Goal: Task Accomplishment & Management: Manage account settings

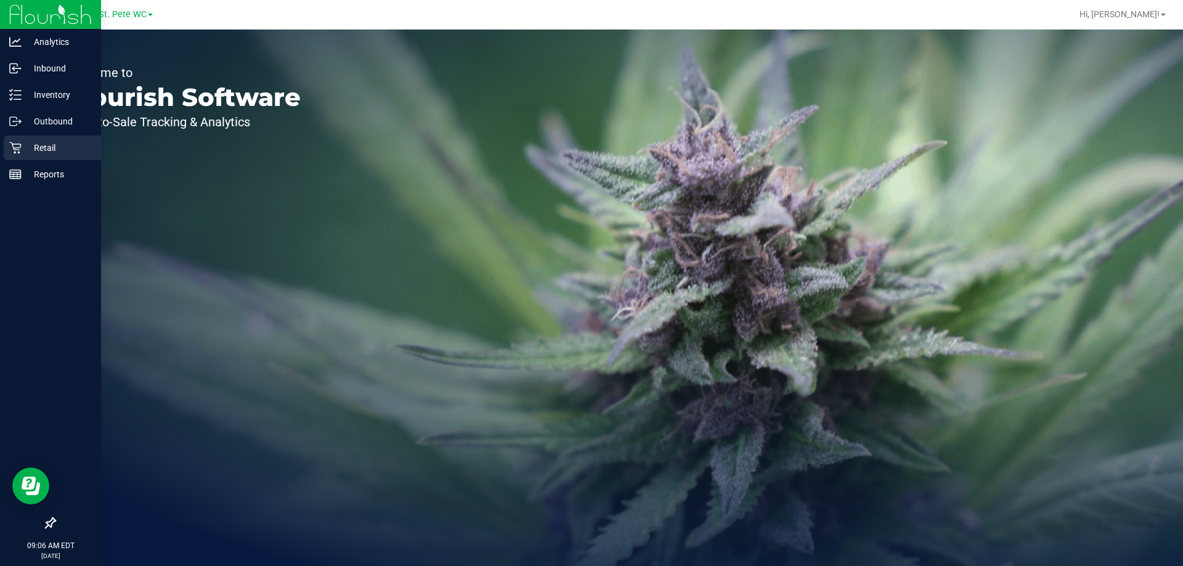
click at [31, 144] on p "Retail" at bounding box center [59, 147] width 74 height 15
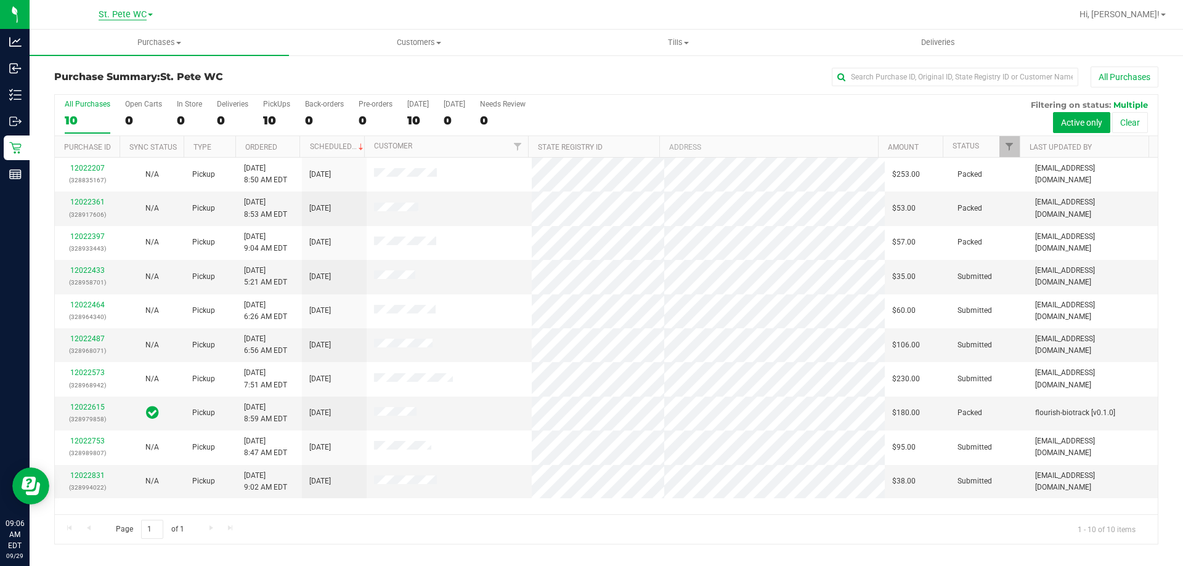
click at [123, 17] on span "St. Pete WC" at bounding box center [123, 14] width 48 height 11
click at [127, 42] on link "Largo WC" at bounding box center [126, 43] width 180 height 17
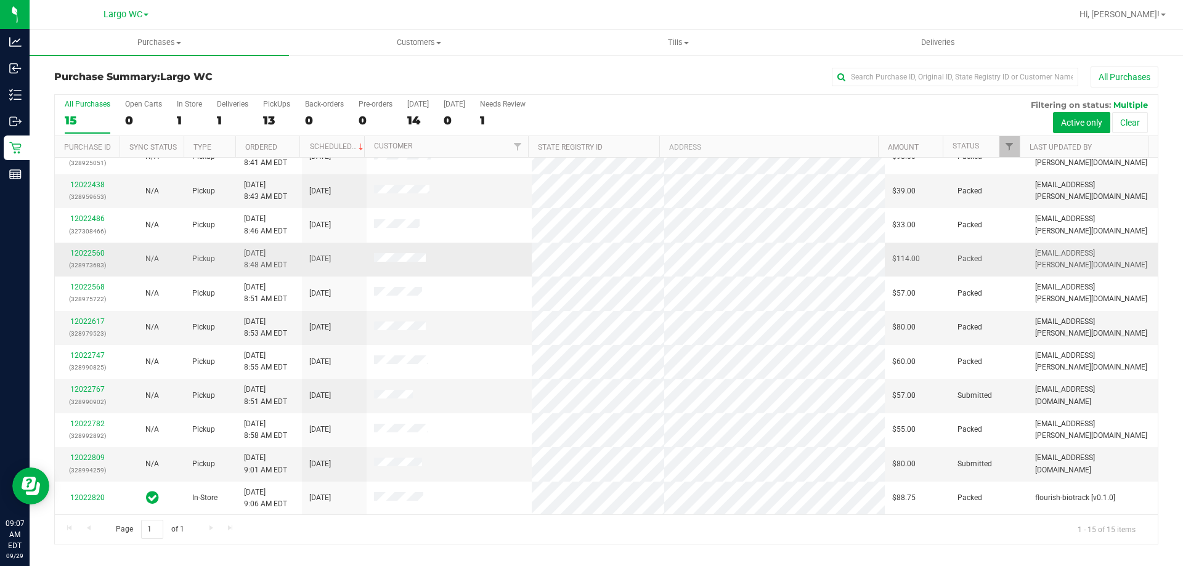
scroll to position [155, 0]
click at [1003, 151] on link "Filter" at bounding box center [1009, 146] width 20 height 21
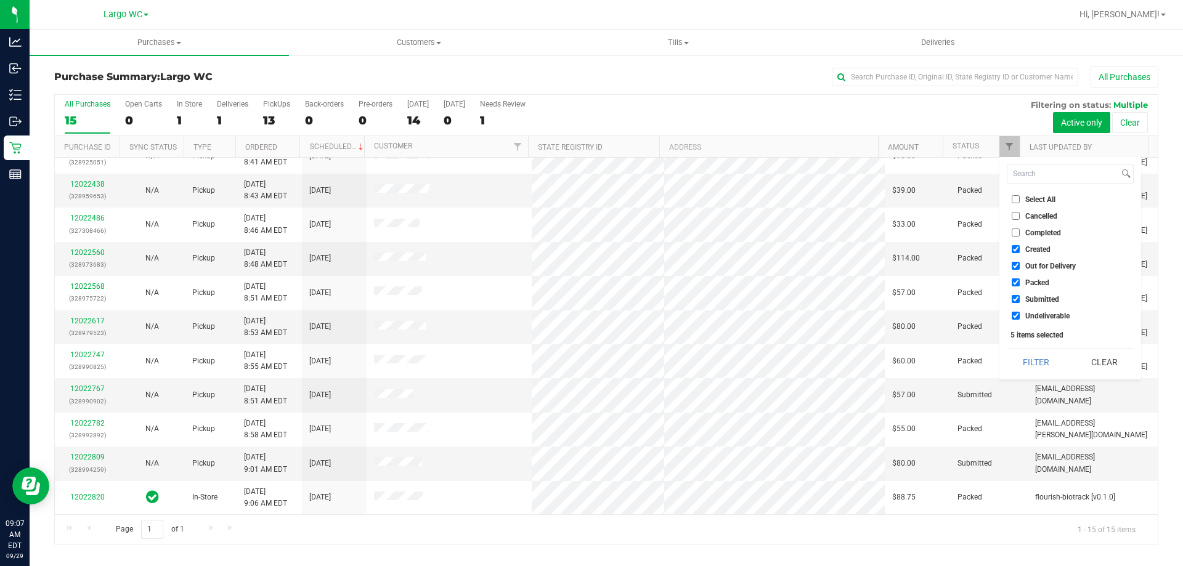
click at [1034, 248] on span "Created" at bounding box center [1037, 249] width 25 height 7
click at [1019, 248] on input "Created" at bounding box center [1015, 249] width 8 height 8
checkbox input "false"
click at [1037, 261] on ul "Select All Cancelled Completed Created Out for Delivery Packed Submitted Undeli…" at bounding box center [1070, 257] width 127 height 129
drag, startPoint x: 1038, startPoint y: 261, endPoint x: 1041, endPoint y: 267, distance: 6.3
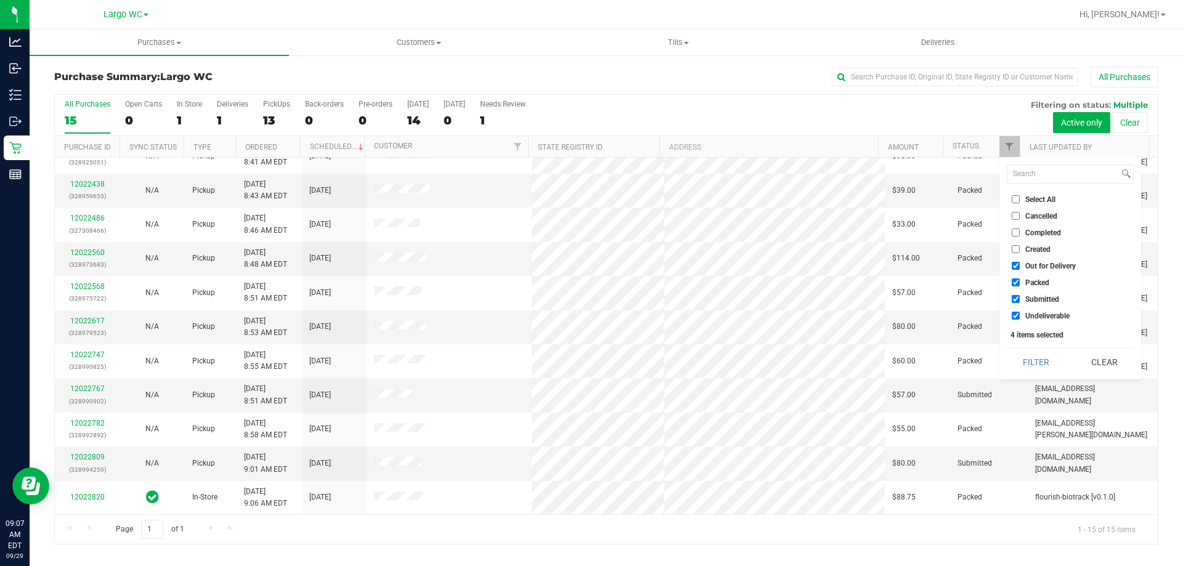
click at [1038, 262] on span "Out for Delivery" at bounding box center [1050, 265] width 51 height 7
click at [1019, 262] on input "Out for Delivery" at bounding box center [1015, 266] width 8 height 8
checkbox input "false"
click at [1039, 279] on span "Packed" at bounding box center [1037, 282] width 24 height 7
click at [1019, 278] on input "Packed" at bounding box center [1015, 282] width 8 height 8
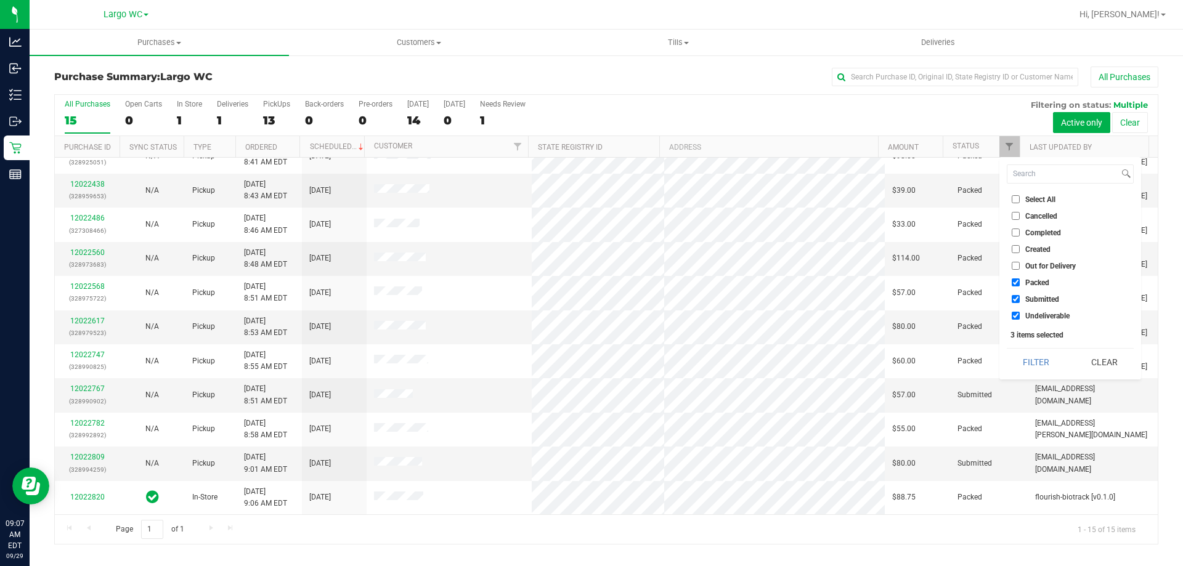
checkbox input "false"
click at [1044, 312] on span "Undeliverable" at bounding box center [1047, 315] width 44 height 7
click at [1019, 312] on input "Undeliverable" at bounding box center [1015, 316] width 8 height 8
checkbox input "false"
click at [1042, 355] on button "Filter" at bounding box center [1036, 362] width 59 height 27
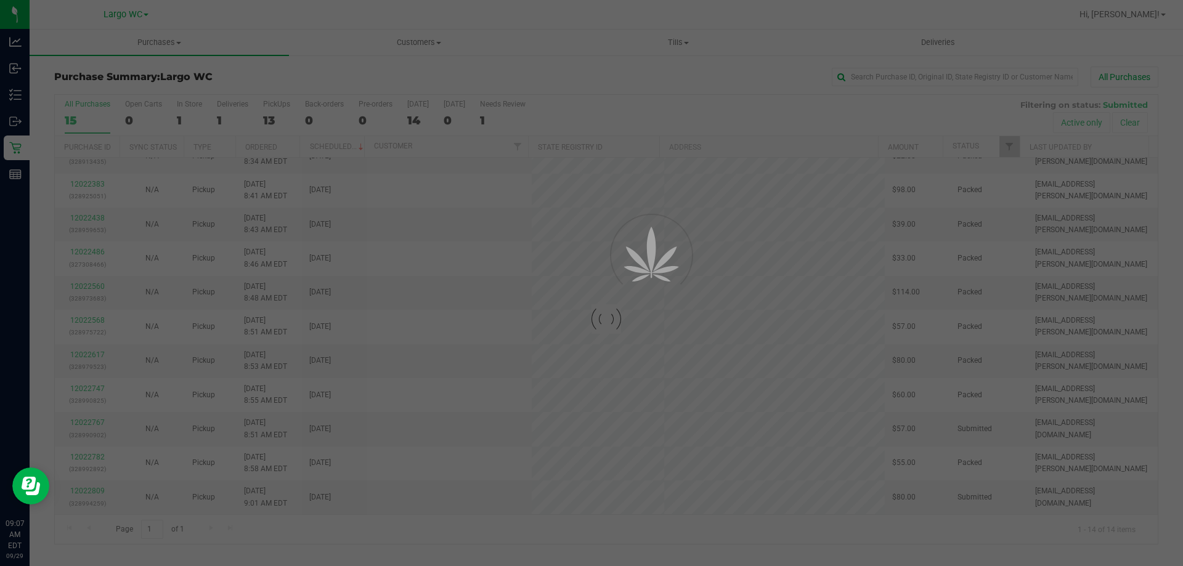
scroll to position [0, 0]
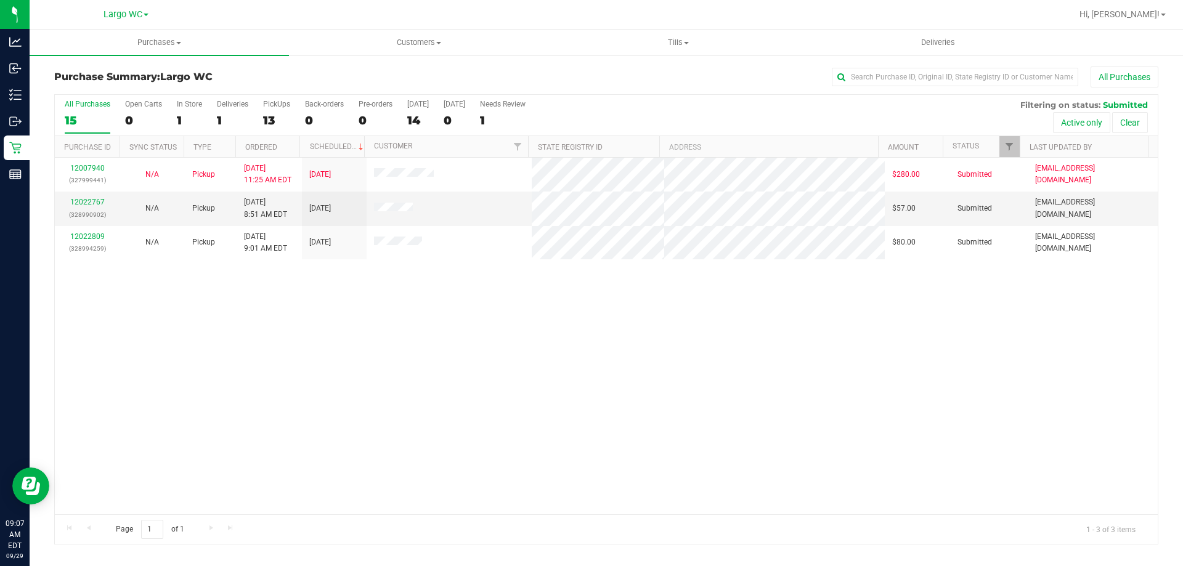
click at [538, 372] on div "12007940 (327999441) N/A Pickup [DATE] 11:25 AM EDT 9/29/2025 $280.00 Submitted…" at bounding box center [606, 336] width 1103 height 357
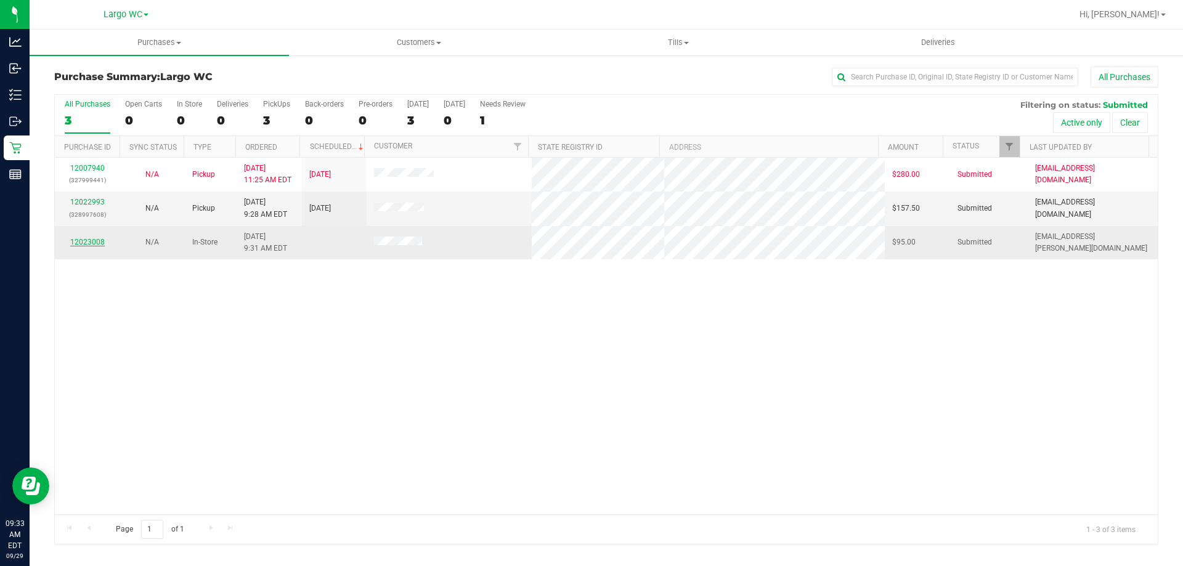
click at [93, 238] on link "12023008" at bounding box center [87, 242] width 34 height 9
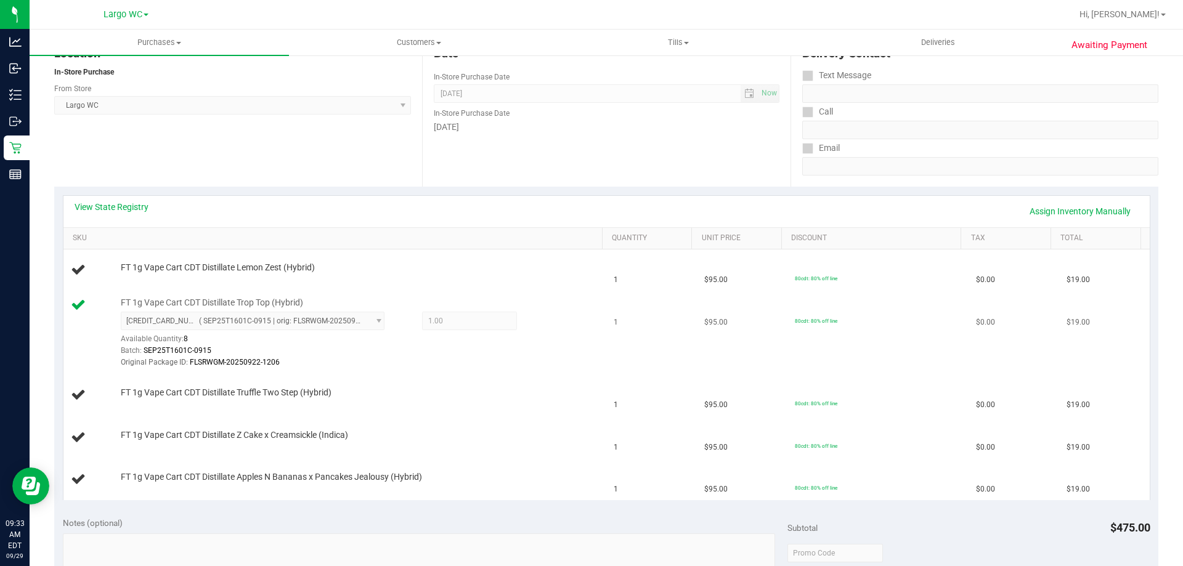
scroll to position [123, 0]
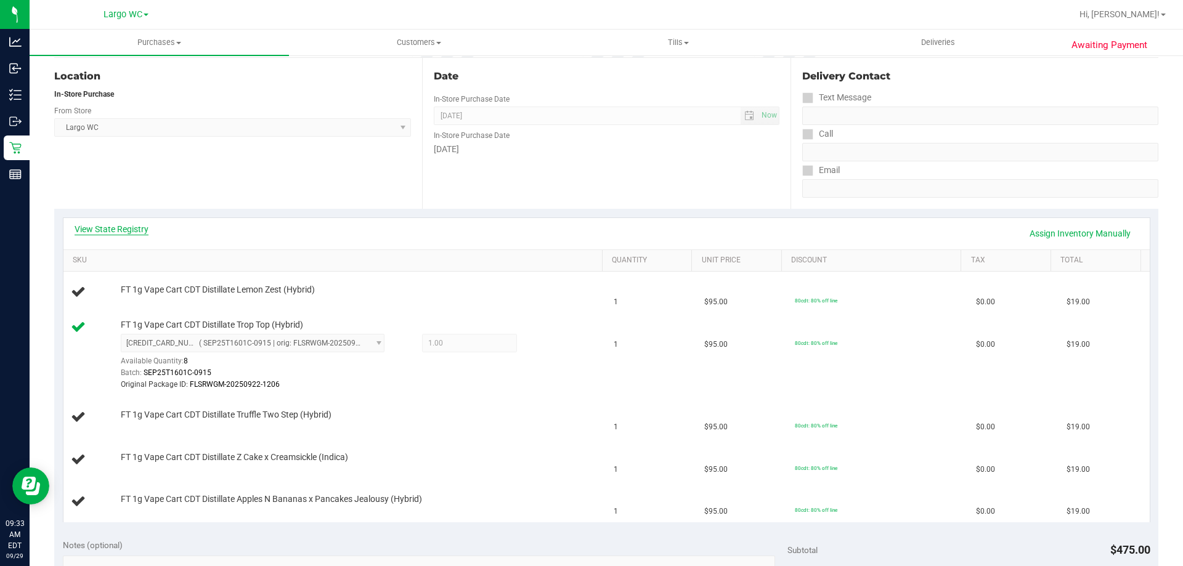
click at [132, 233] on link "View State Registry" at bounding box center [112, 229] width 74 height 12
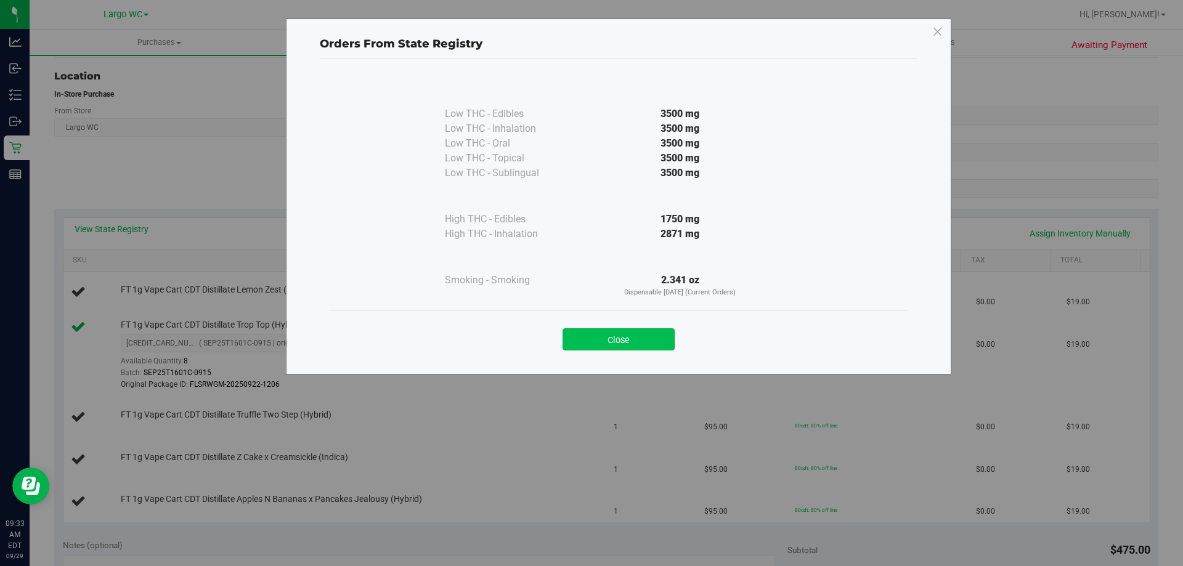
click at [638, 336] on button "Close" at bounding box center [618, 339] width 112 height 22
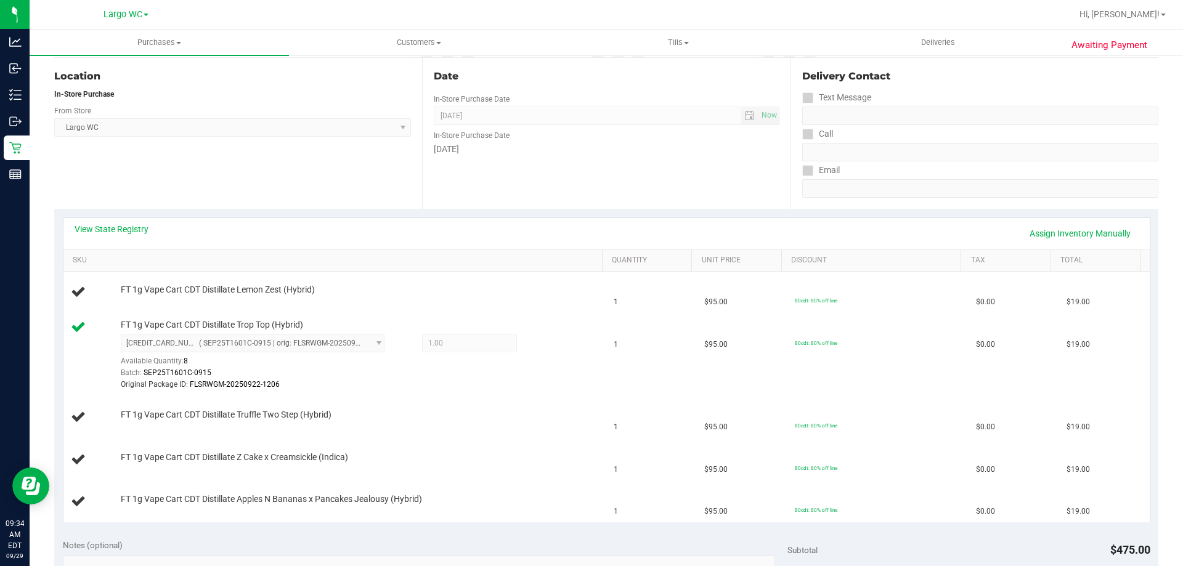
click at [613, 206] on div "Date In-Store Purchase Date [DATE] Now In-Store Purchase Date [DATE]" at bounding box center [606, 133] width 368 height 151
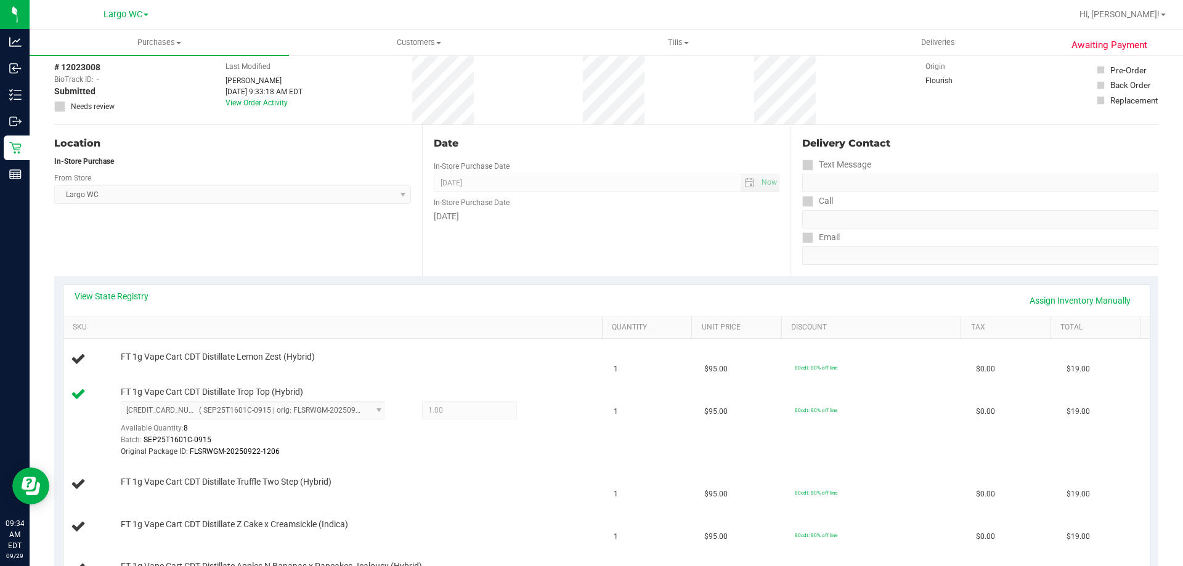
scroll to position [0, 0]
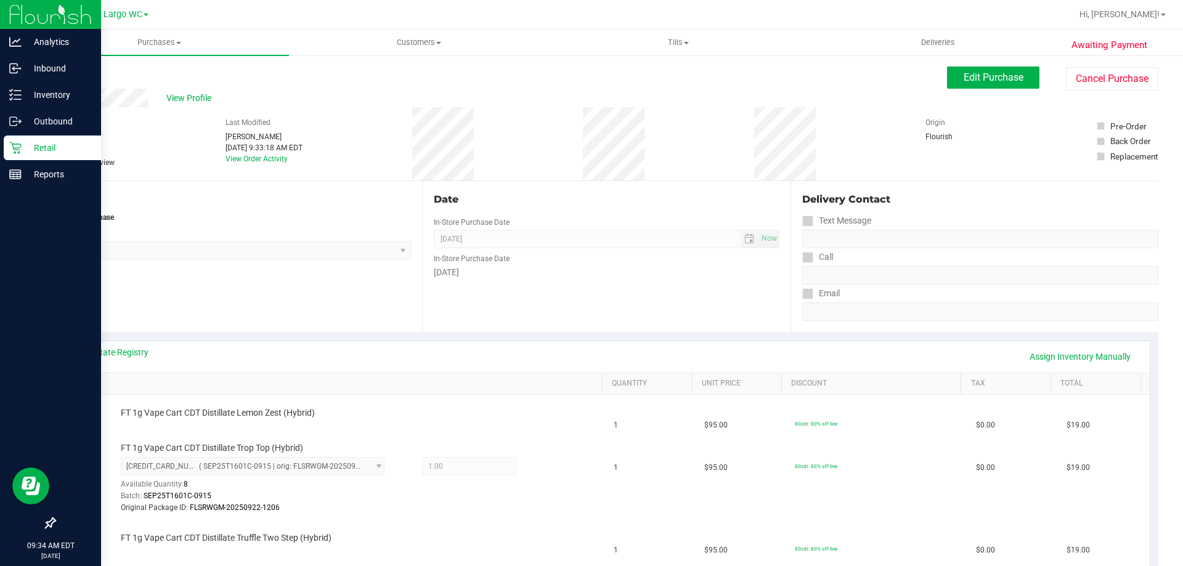
click at [55, 148] on p "Retail" at bounding box center [59, 147] width 74 height 15
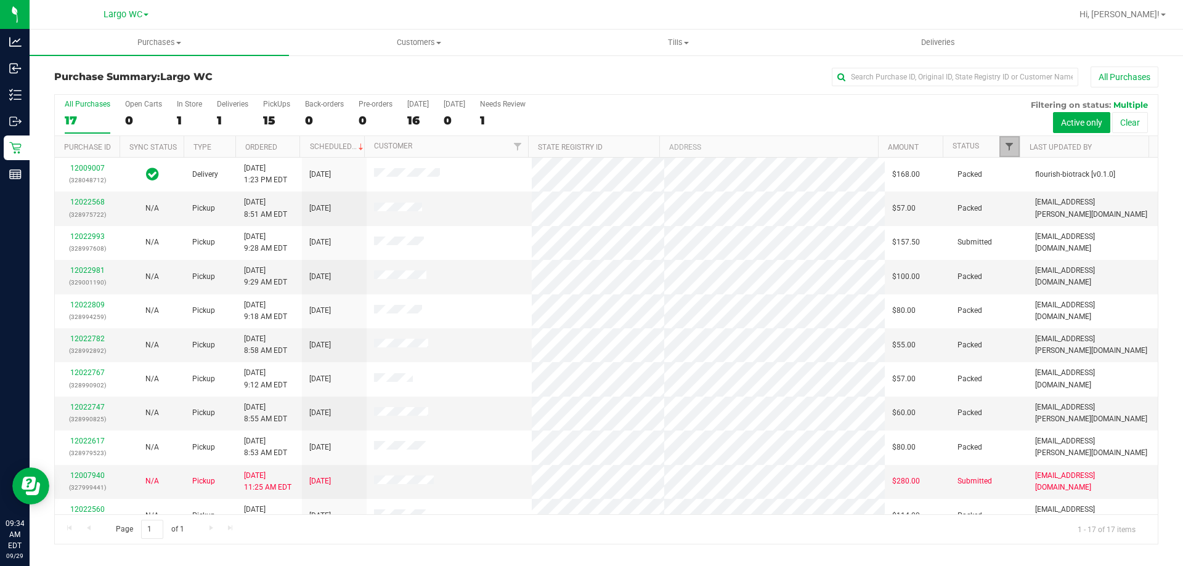
click at [1012, 150] on span "Filter" at bounding box center [1009, 147] width 10 height 10
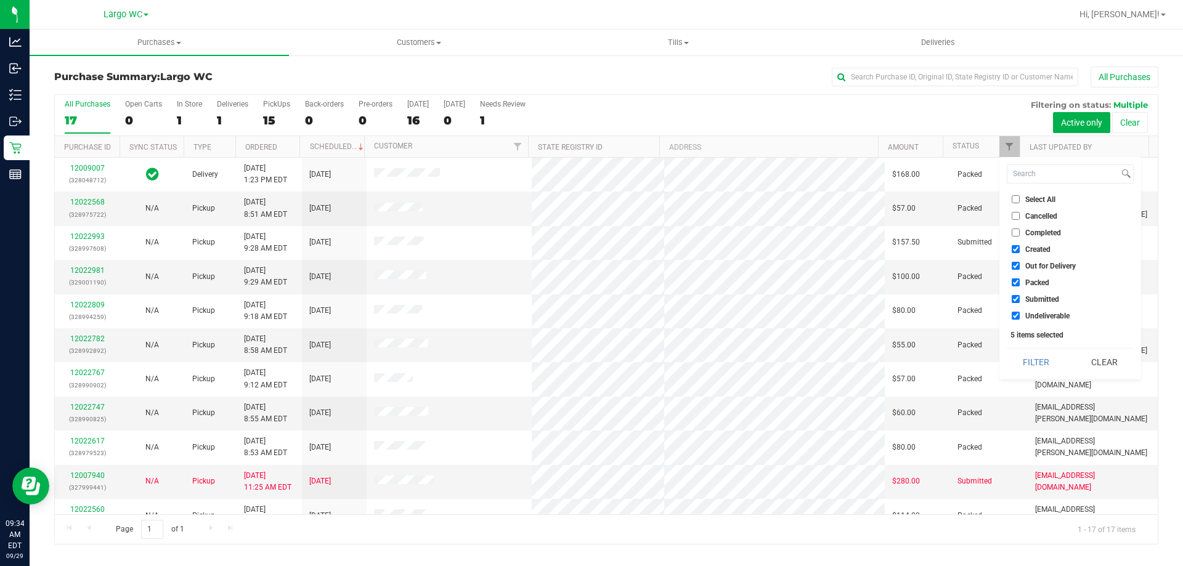
click at [1018, 245] on input "Created" at bounding box center [1015, 249] width 8 height 8
checkbox input "false"
click at [1035, 263] on span "Out for Delivery" at bounding box center [1050, 265] width 51 height 7
click at [1019, 263] on input "Out for Delivery" at bounding box center [1015, 266] width 8 height 8
checkbox input "false"
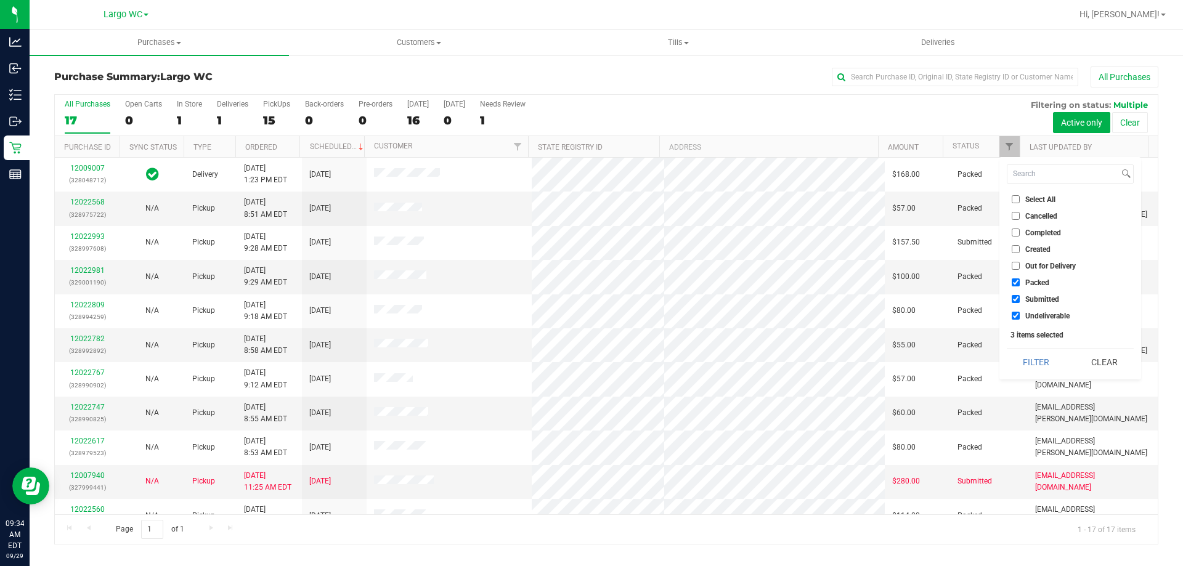
drag, startPoint x: 1039, startPoint y: 282, endPoint x: 1043, endPoint y: 299, distance: 17.8
click at [1039, 285] on span "Packed" at bounding box center [1037, 282] width 24 height 7
click at [1019, 285] on input "Packed" at bounding box center [1015, 282] width 8 height 8
checkbox input "false"
click at [1046, 312] on span "Undeliverable" at bounding box center [1047, 315] width 44 height 7
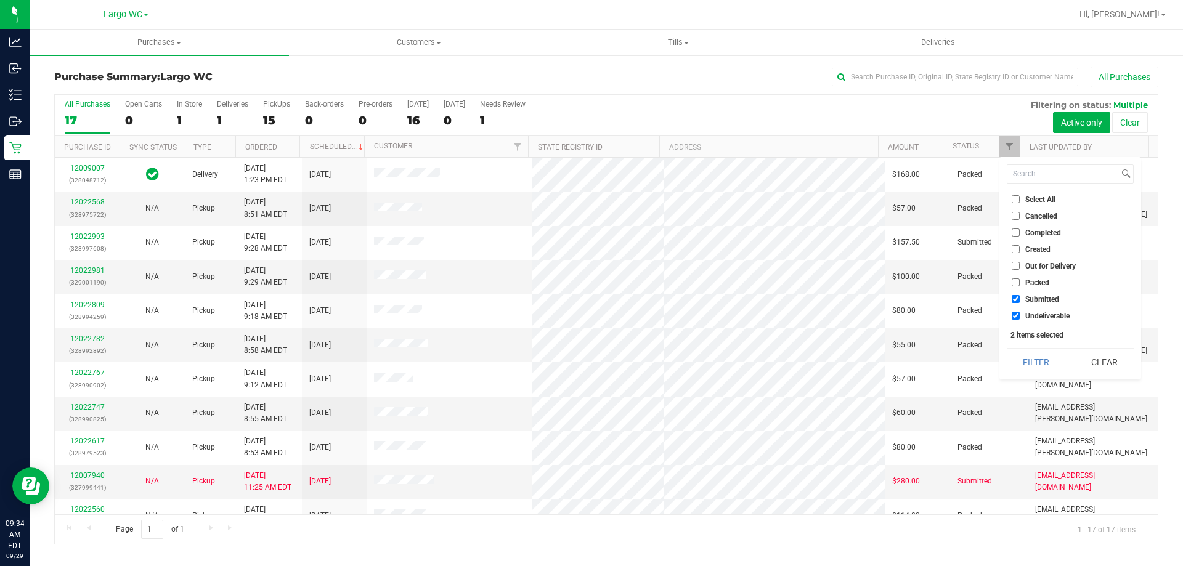
click at [1019, 312] on input "Undeliverable" at bounding box center [1015, 316] width 8 height 8
checkbox input "false"
click at [1041, 356] on button "Filter" at bounding box center [1036, 362] width 59 height 27
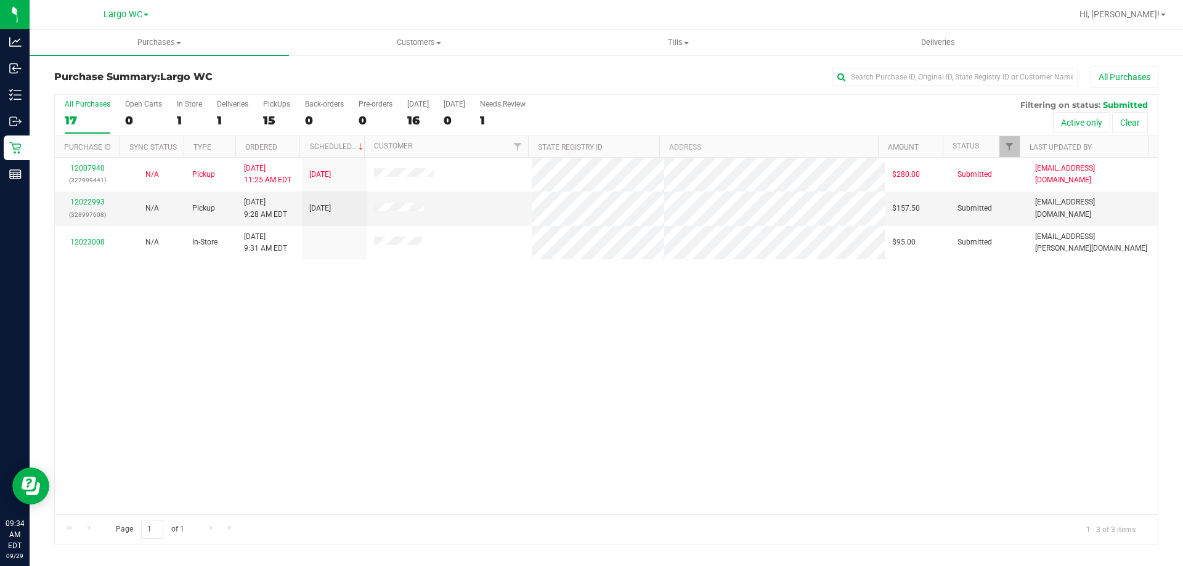
click at [551, 95] on div "All Purchases 17 Open Carts 0 In Store 1 Deliveries 1 PickUps 15 Back-orders 0 …" at bounding box center [606, 100] width 1103 height 10
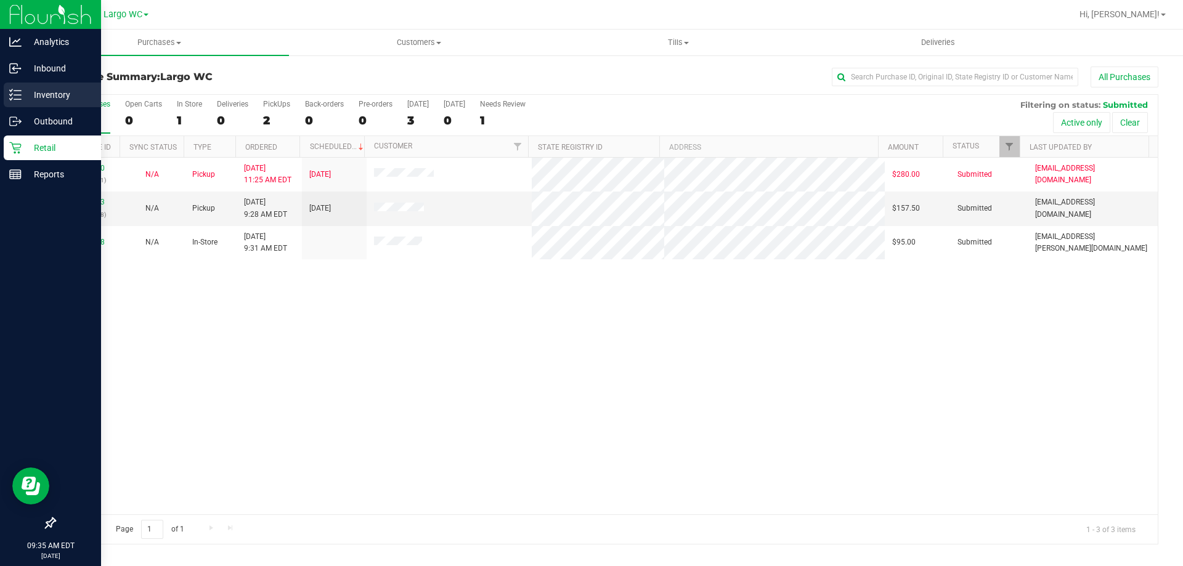
click at [14, 96] on icon at bounding box center [15, 95] width 12 height 12
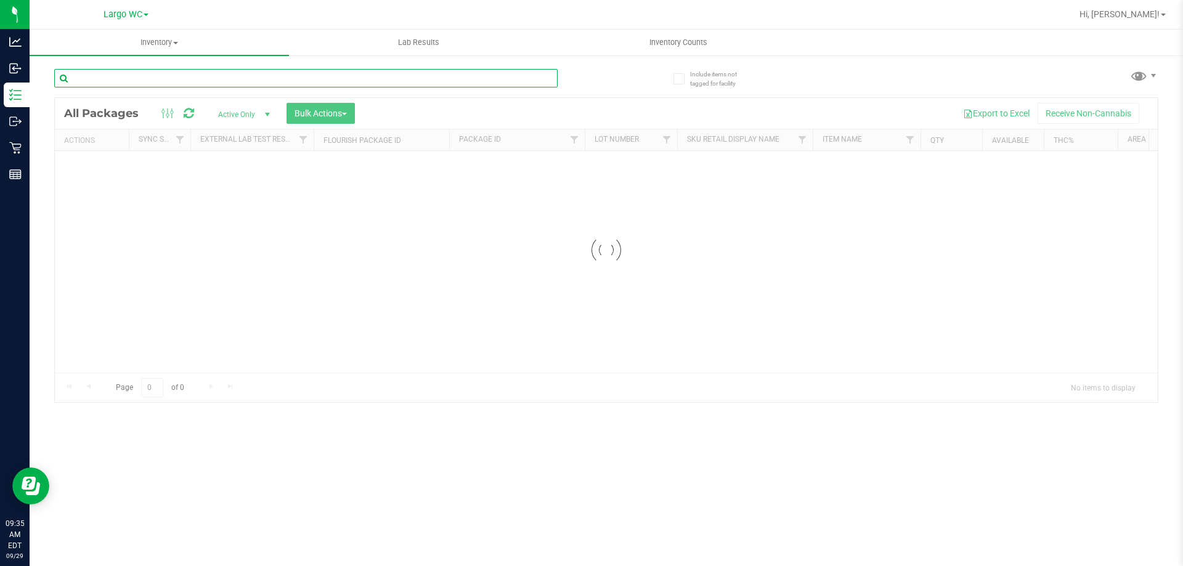
click at [152, 81] on input "text" at bounding box center [305, 78] width 503 height 18
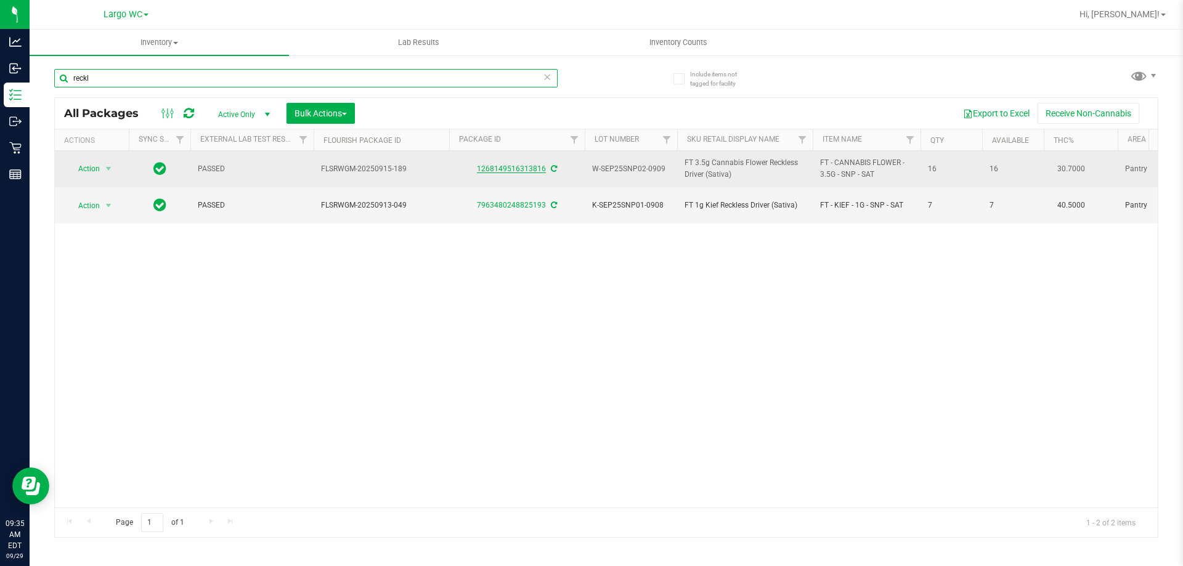
type input "reckl"
click at [511, 168] on link "1268149516313816" at bounding box center [511, 168] width 69 height 9
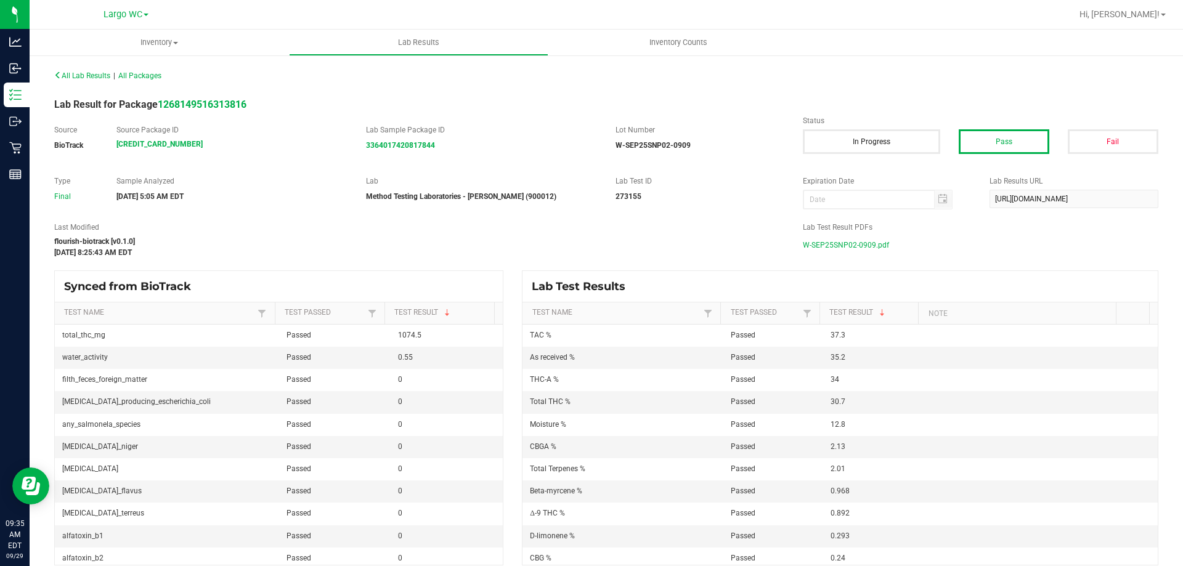
click at [817, 244] on span "W-SEP25SNP02-0909.pdf" at bounding box center [846, 245] width 86 height 18
drag, startPoint x: 713, startPoint y: 230, endPoint x: 957, endPoint y: 159, distance: 254.0
click at [718, 225] on label "Last Modified" at bounding box center [419, 227] width 730 height 11
click at [316, 221] on div "All Lab Results | All Packages Lab Result for Package 1268149516313816 Source B…" at bounding box center [606, 316] width 1104 height 499
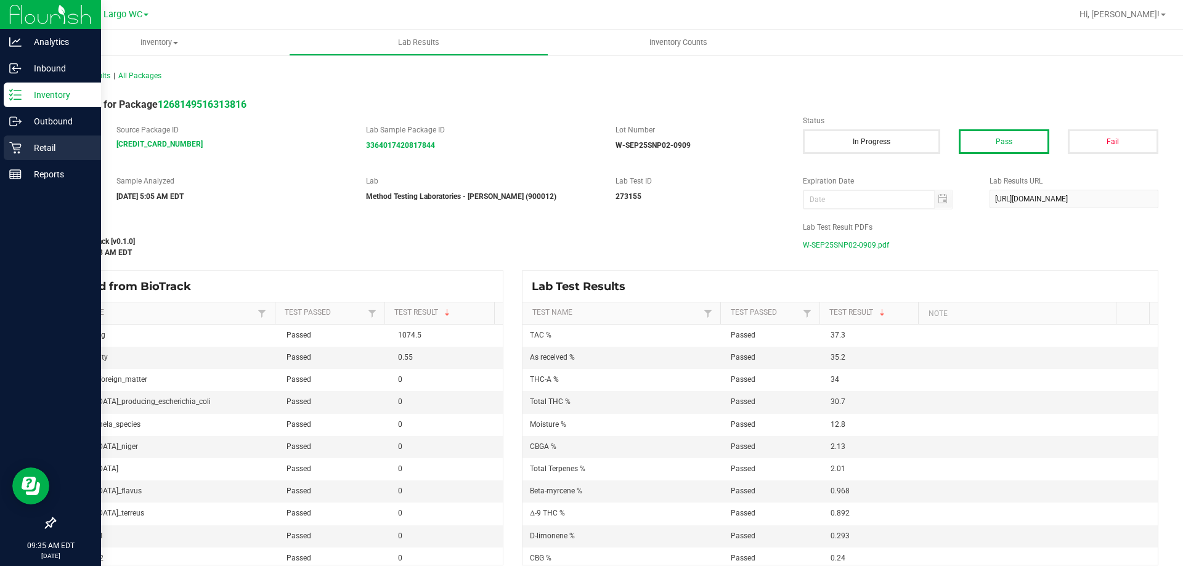
click at [20, 154] on div "Retail" at bounding box center [52, 148] width 97 height 25
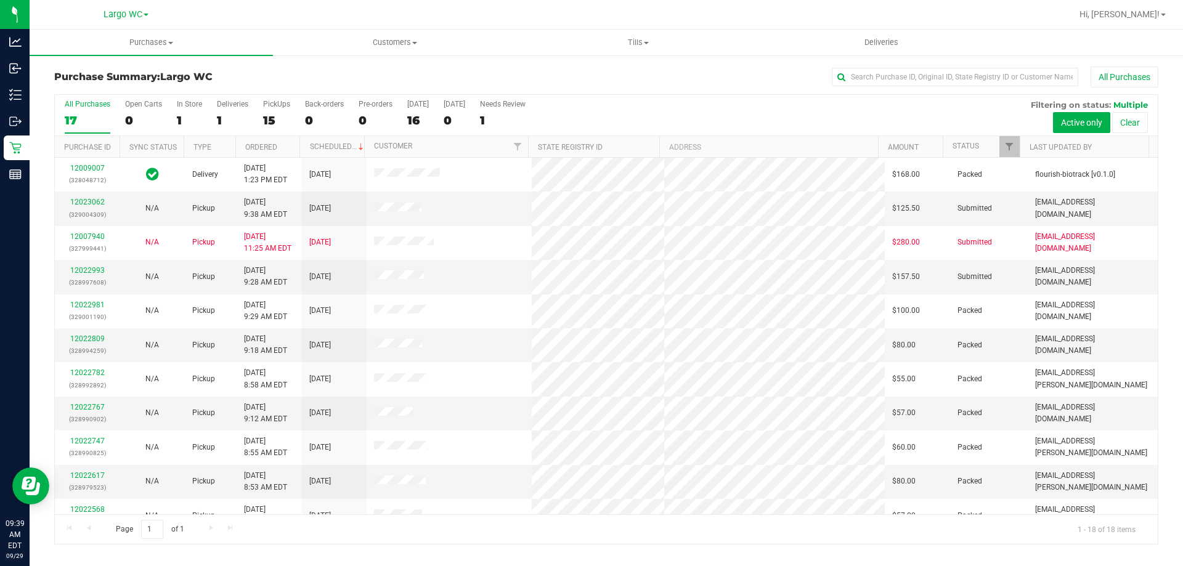
click at [348, 66] on div "Purchase Summary: [GEOGRAPHIC_DATA] All Purchases All Purchases 17 Open Carts 0…" at bounding box center [606, 305] width 1153 height 503
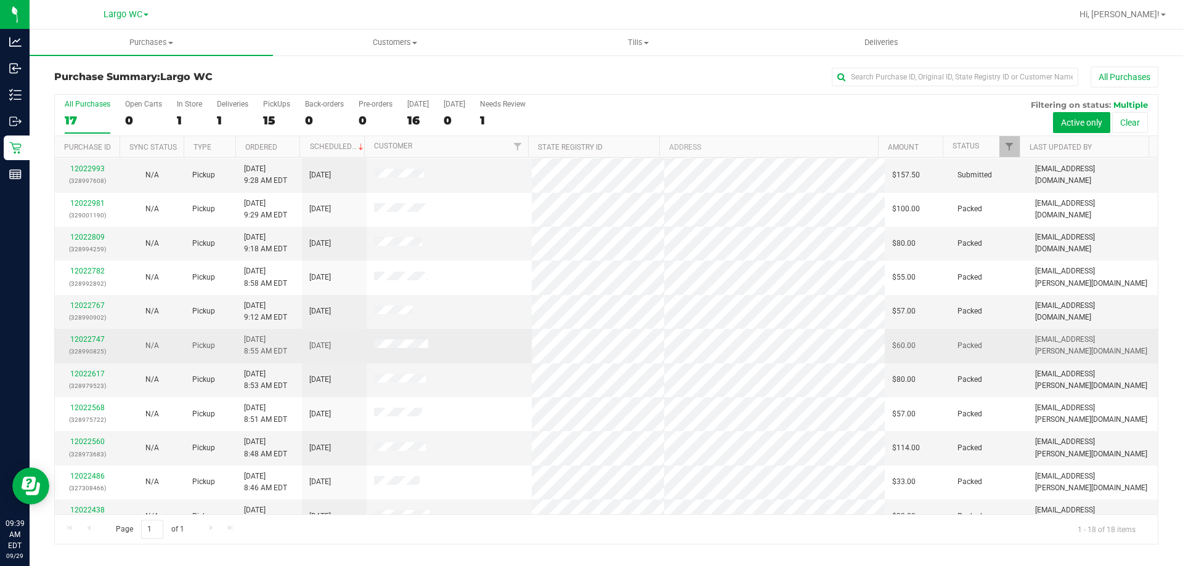
scroll to position [123, 0]
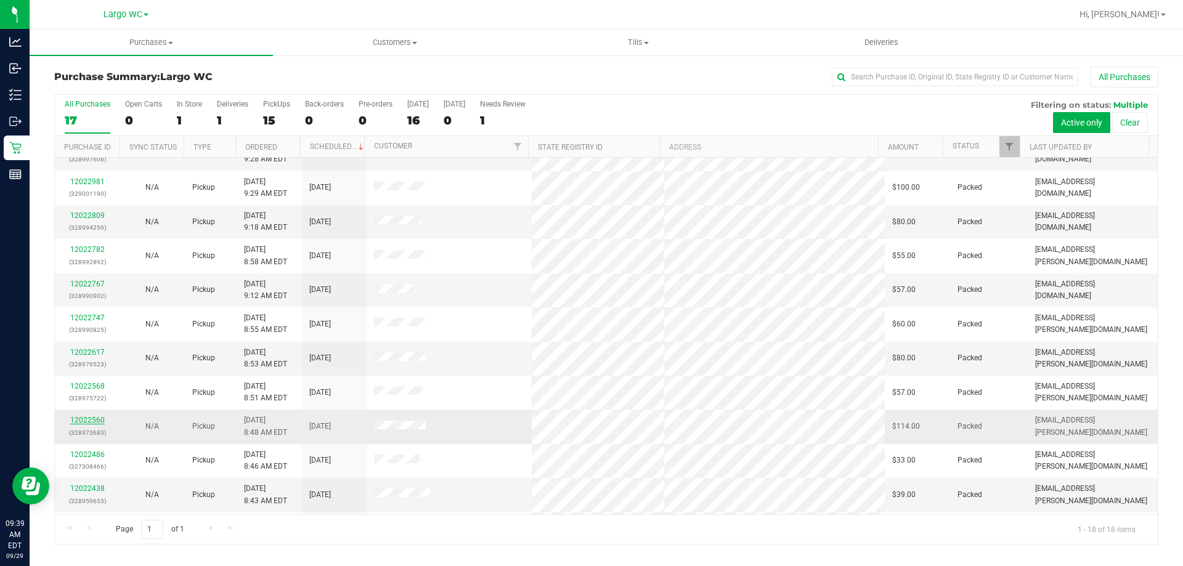
click at [102, 420] on link "12022560" at bounding box center [87, 420] width 34 height 9
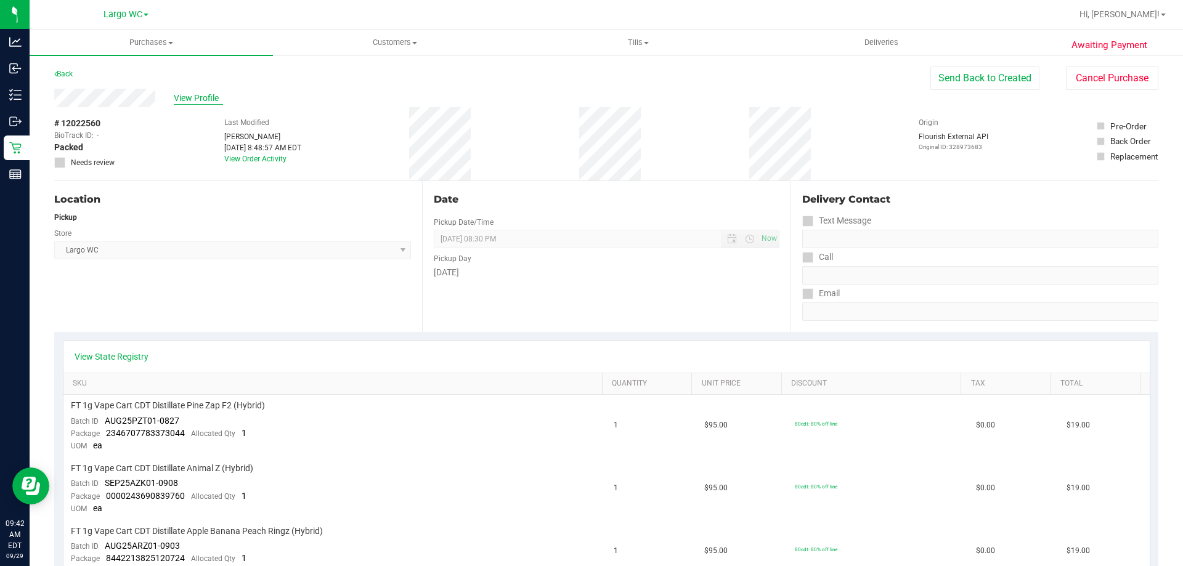
click at [180, 101] on span "View Profile" at bounding box center [198, 98] width 49 height 13
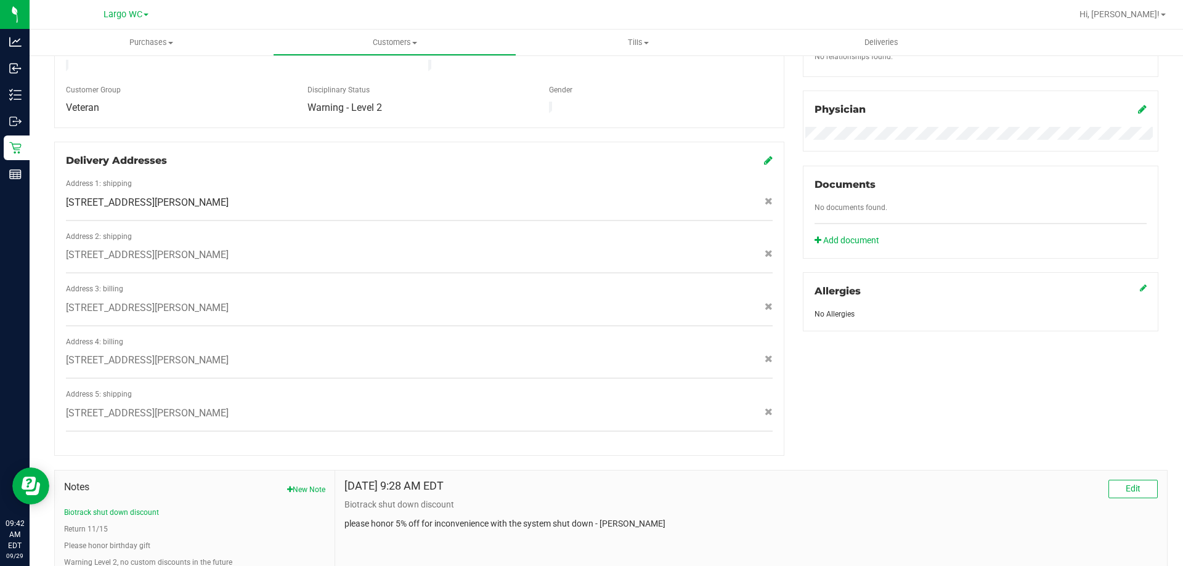
scroll to position [452, 0]
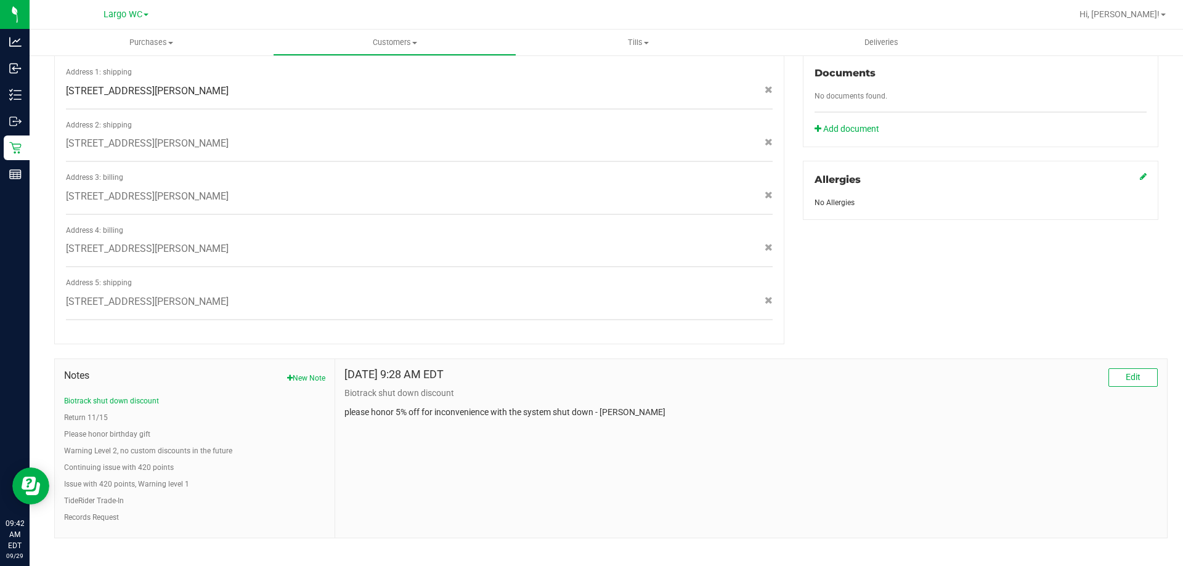
click at [418, 344] on div "Notes New Note Biotrack shut down discount Return 11/15 Please honor birthday g…" at bounding box center [606, 441] width 1122 height 194
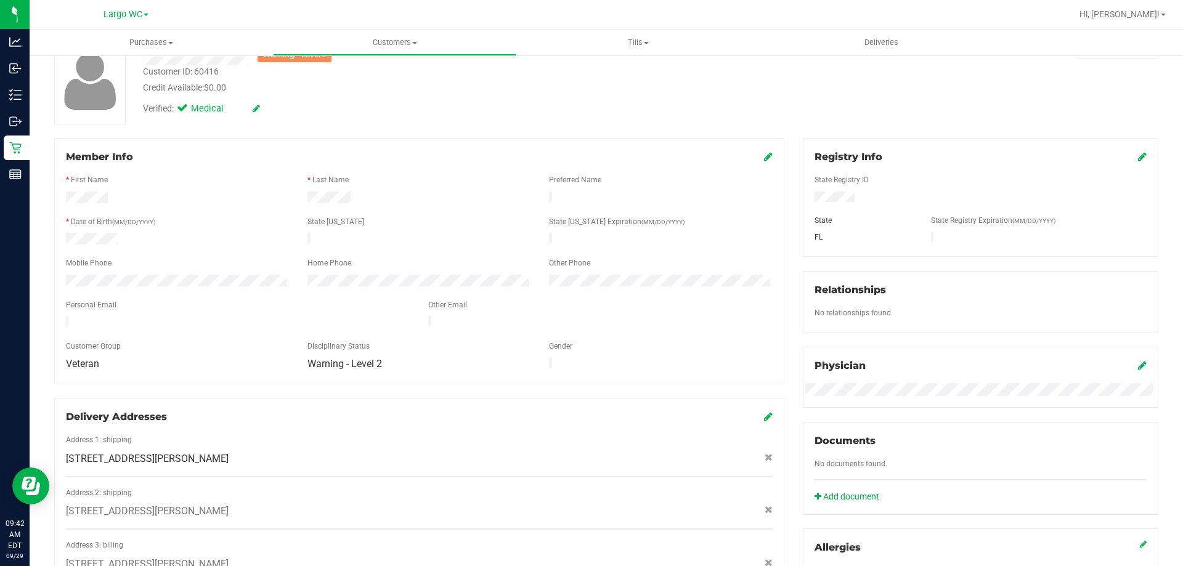
scroll to position [0, 0]
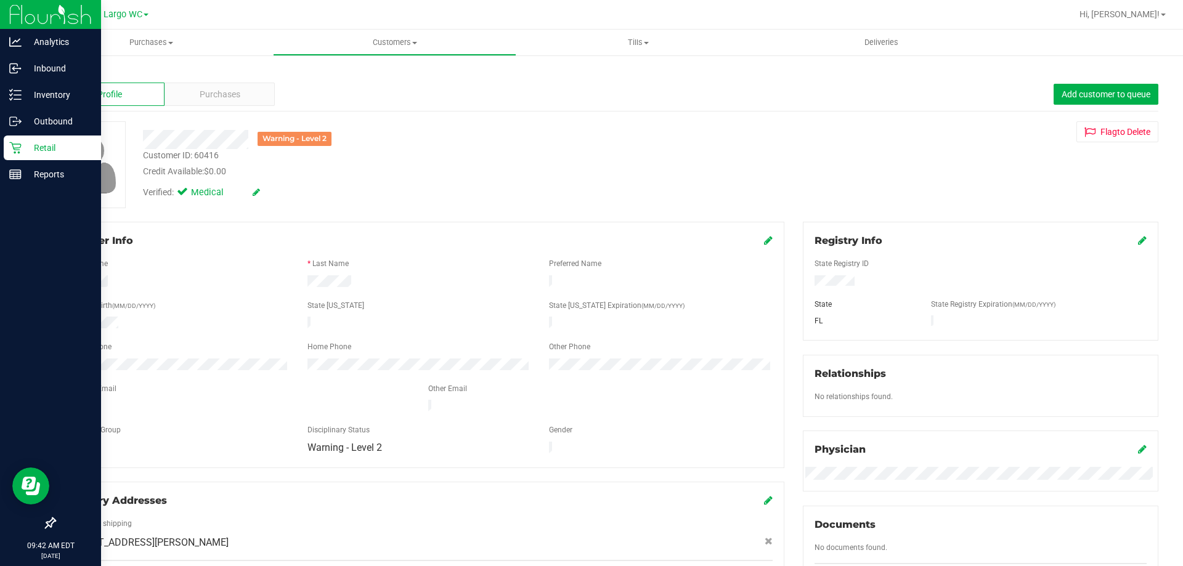
click at [27, 152] on p "Retail" at bounding box center [59, 147] width 74 height 15
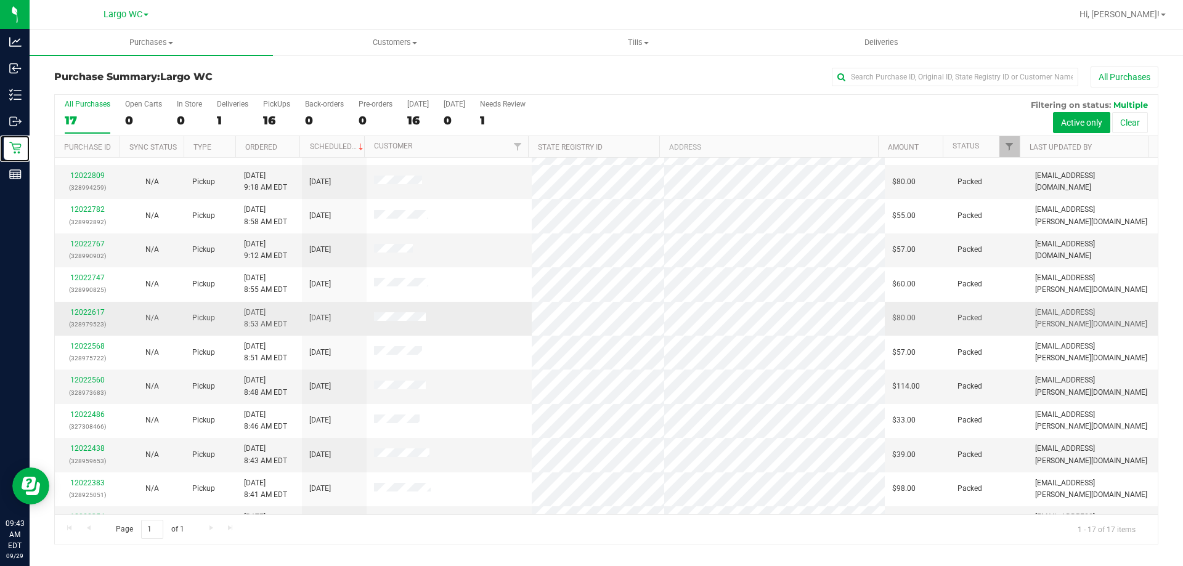
scroll to position [185, 0]
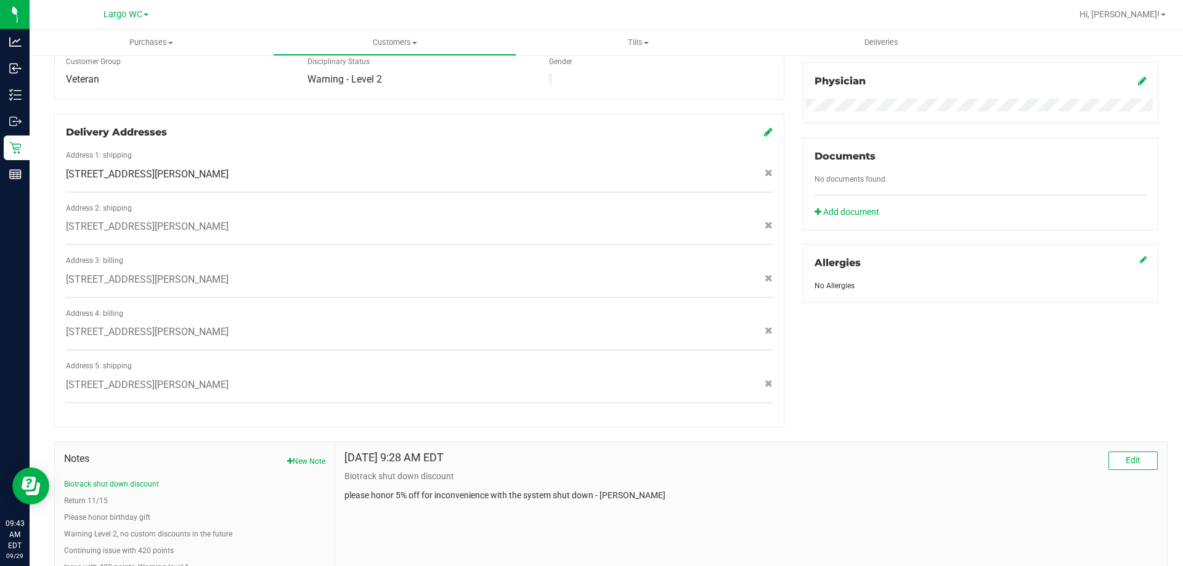
scroll to position [452, 0]
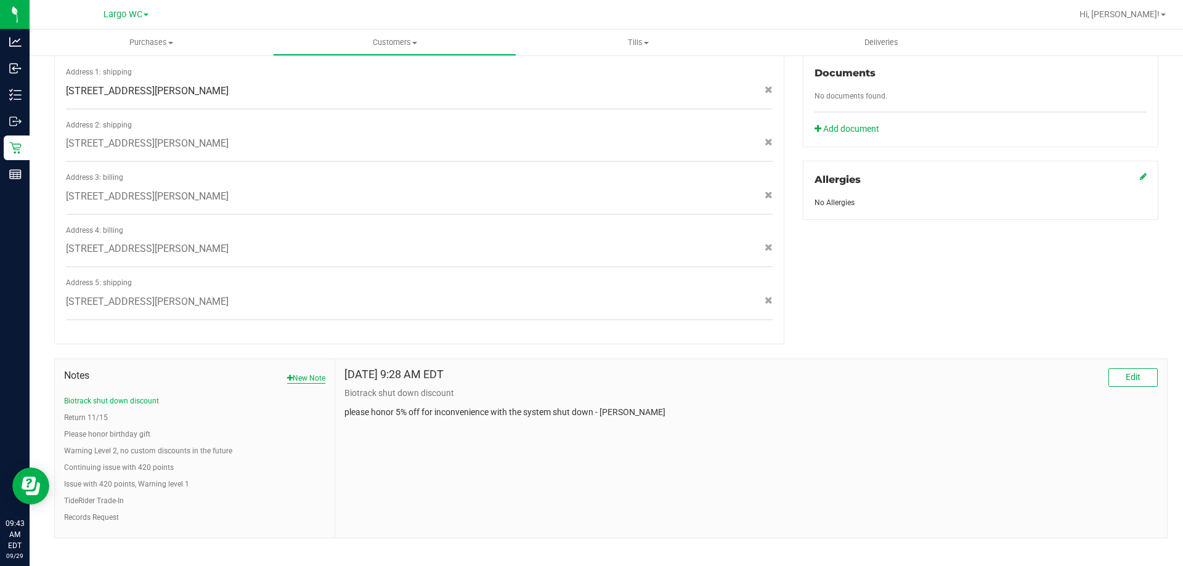
click at [306, 373] on button "New Note" at bounding box center [306, 378] width 38 height 11
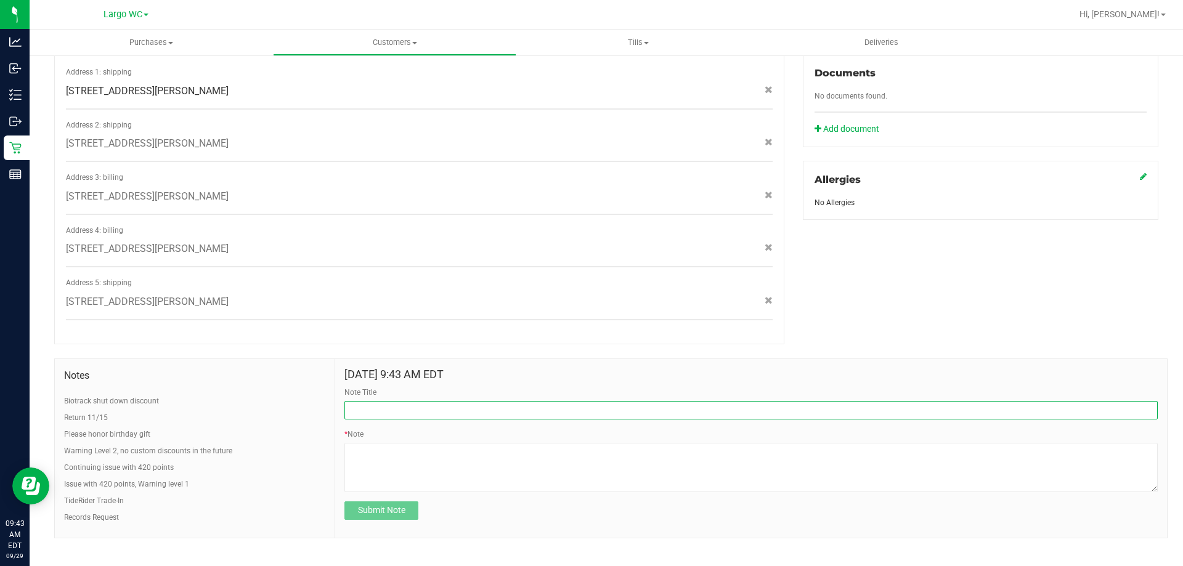
click at [392, 401] on input "Note Title" at bounding box center [750, 410] width 813 height 18
type input "Customer Behavior"
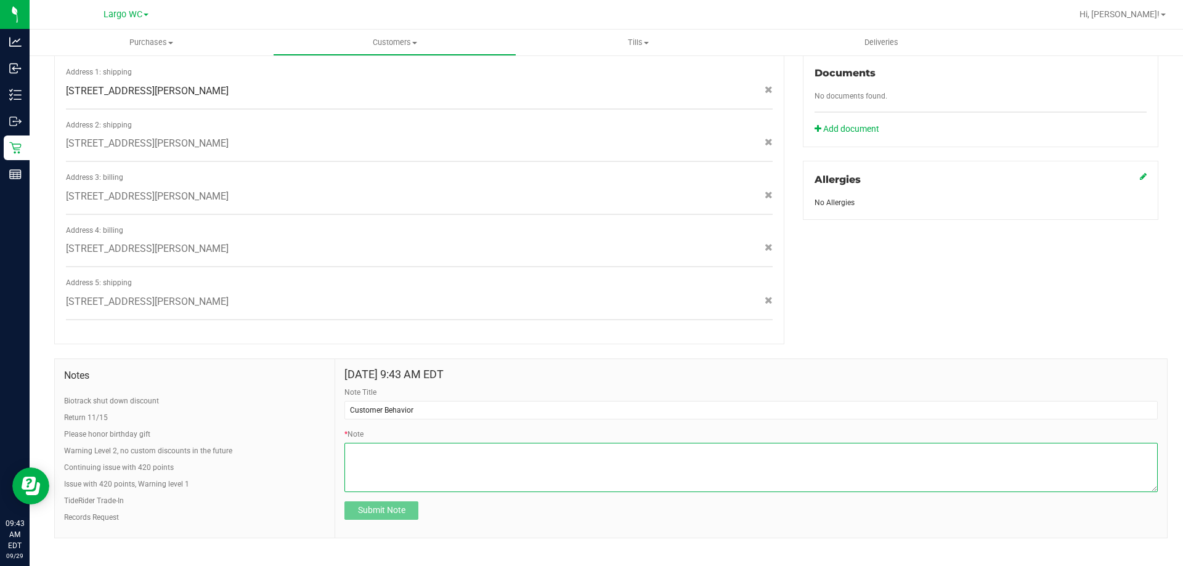
click at [454, 443] on textarea "* Note" at bounding box center [750, 467] width 813 height 49
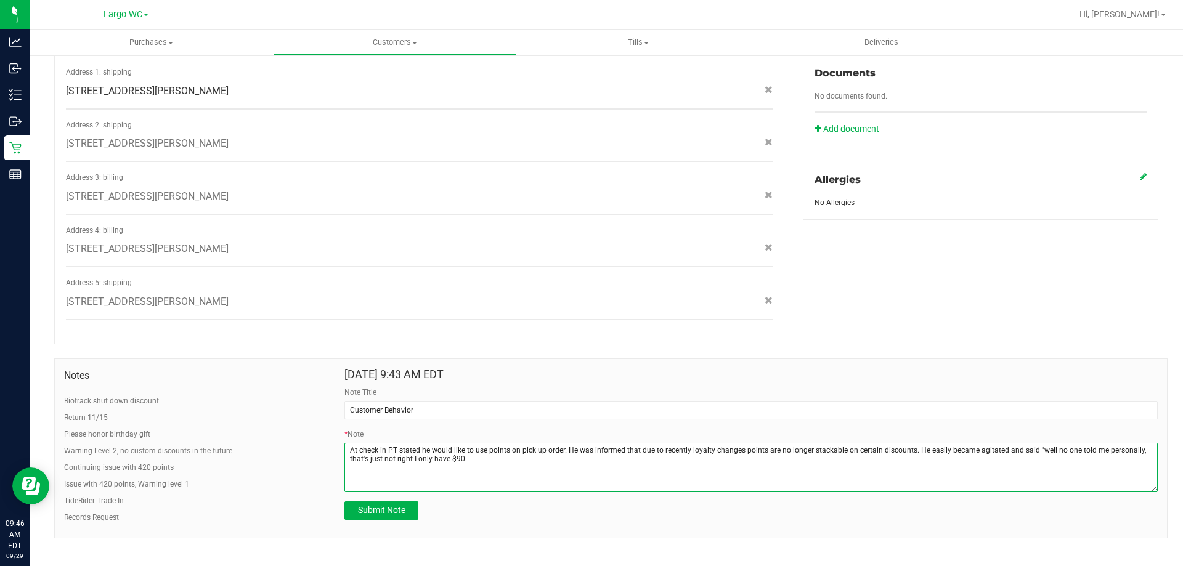
click at [503, 455] on textarea "* Note" at bounding box center [750, 467] width 813 height 49
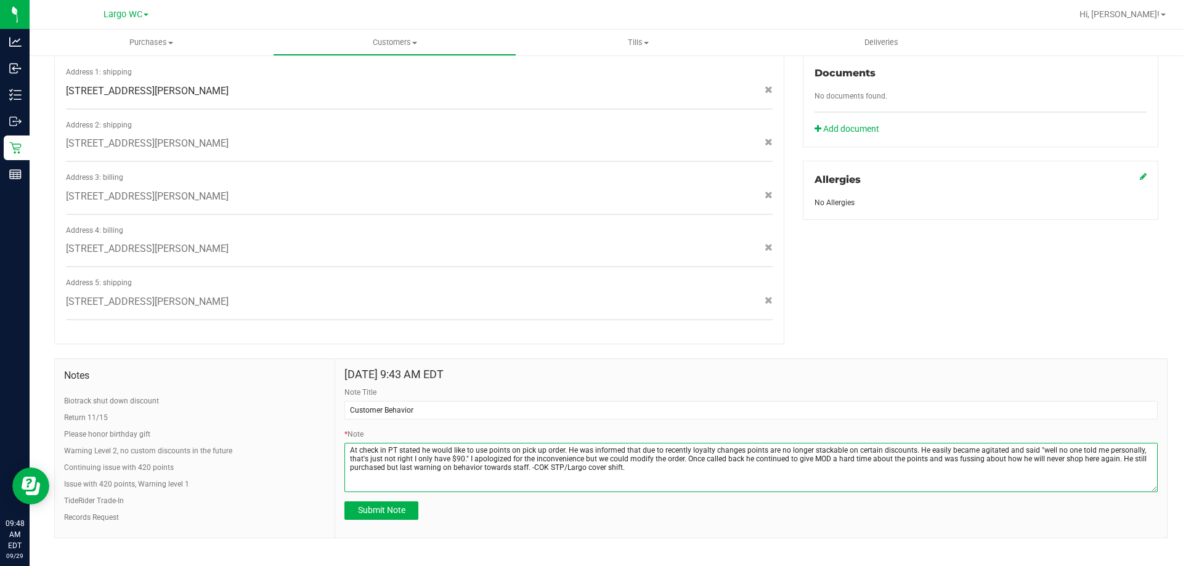
click at [577, 445] on textarea "* Note" at bounding box center [750, 467] width 813 height 49
click at [361, 458] on textarea "* Note" at bounding box center [750, 467] width 813 height 49
type textarea "At check in PT stated he would like to use points on pick up order. He was info…"
click at [404, 501] on button "Submit Note" at bounding box center [381, 510] width 74 height 18
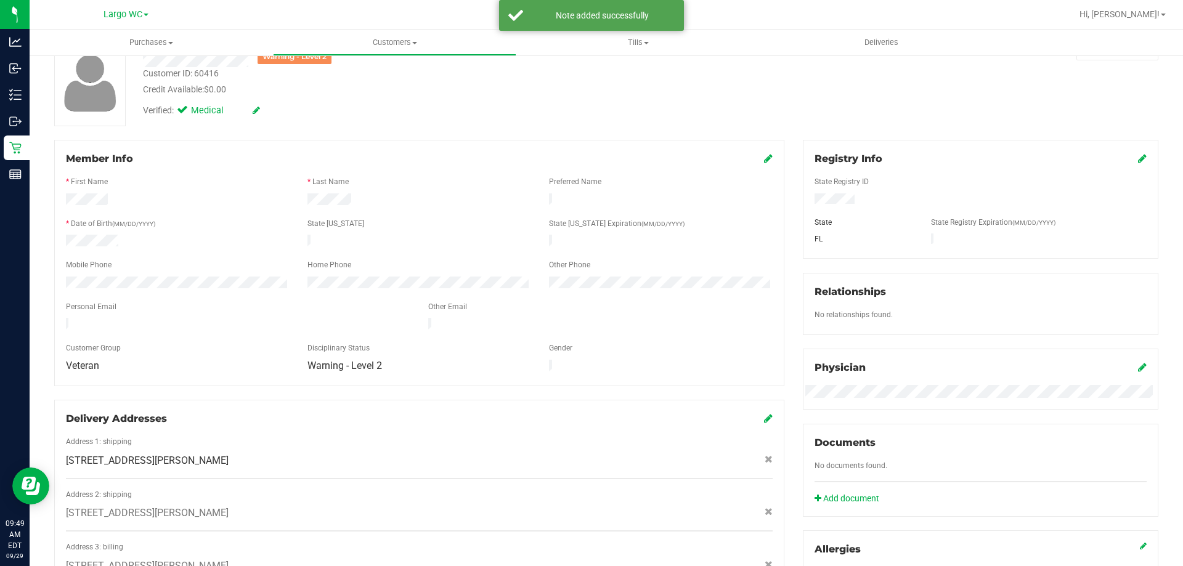
scroll to position [0, 0]
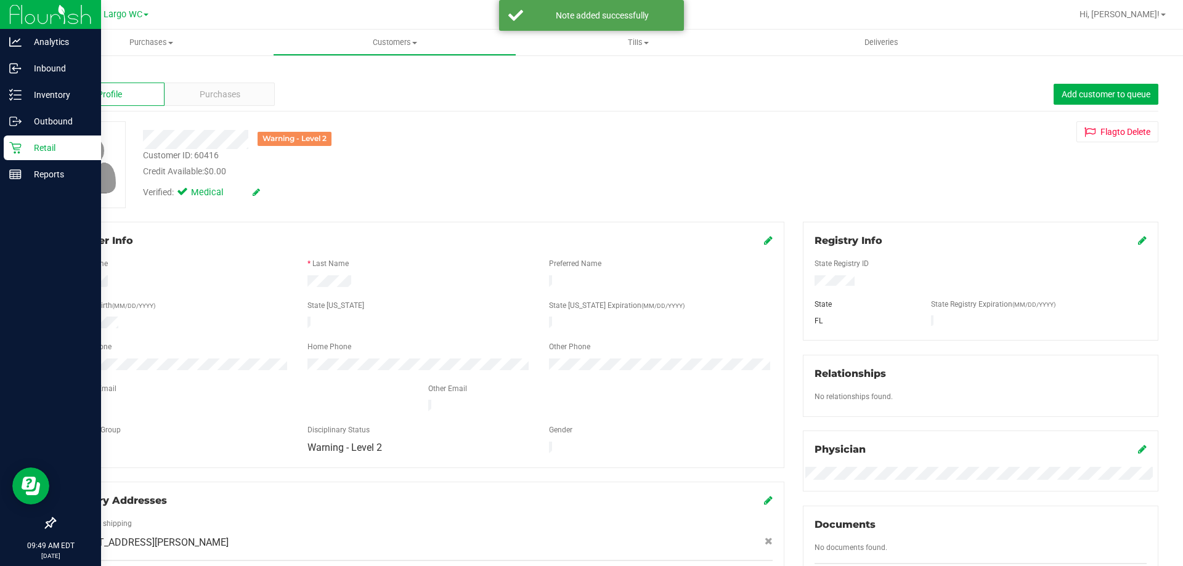
click at [26, 145] on p "Retail" at bounding box center [59, 147] width 74 height 15
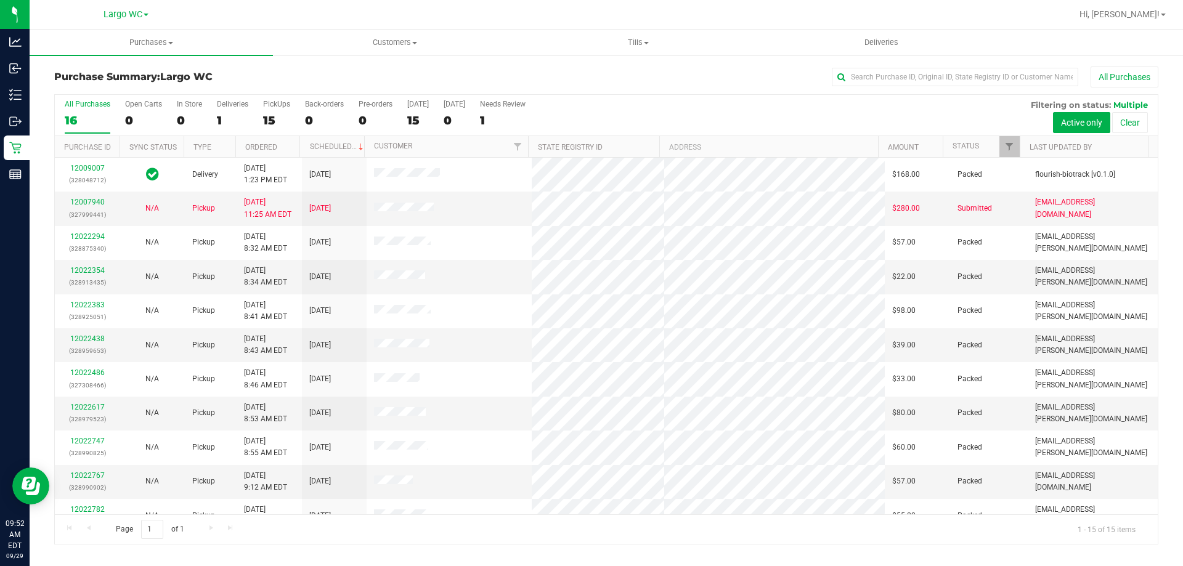
click at [583, 75] on div "All Purchases" at bounding box center [790, 77] width 736 height 21
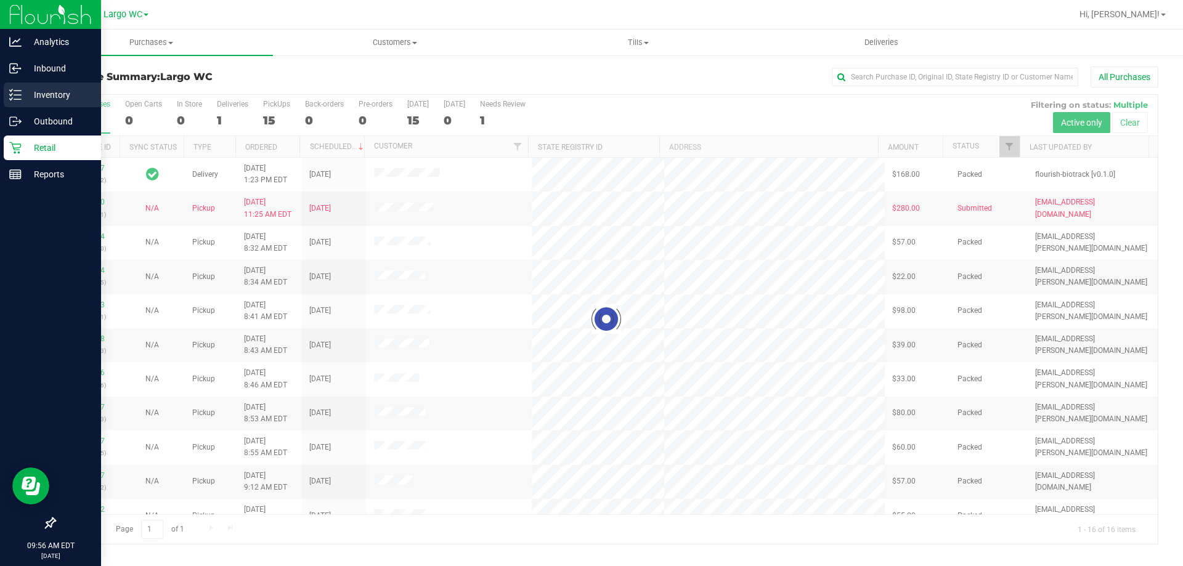
click at [10, 93] on icon at bounding box center [15, 95] width 12 height 12
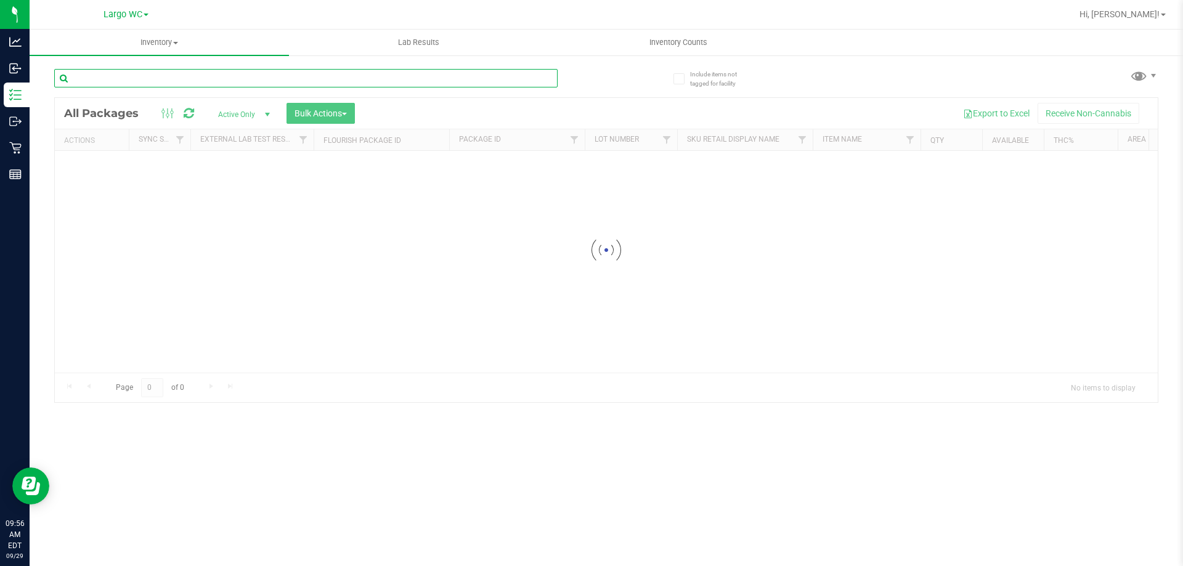
click at [126, 79] on input "text" at bounding box center [305, 78] width 503 height 18
click at [92, 77] on input "wimuauma" at bounding box center [305, 78] width 503 height 18
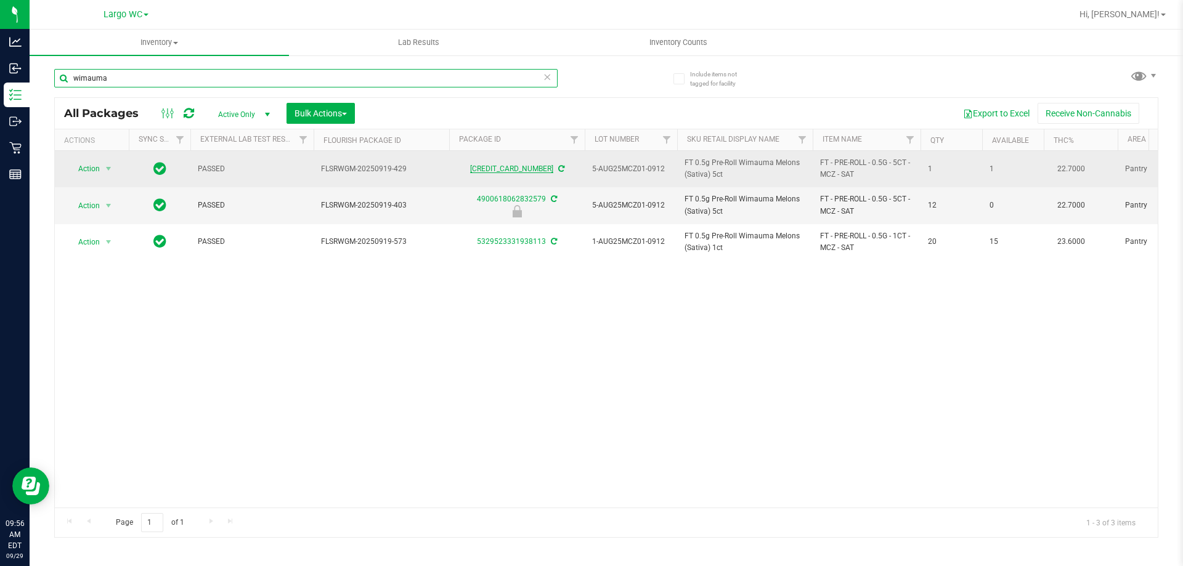
type input "wimauma"
click at [493, 167] on link "[CREDIT_CARD_NUMBER]" at bounding box center [511, 168] width 83 height 9
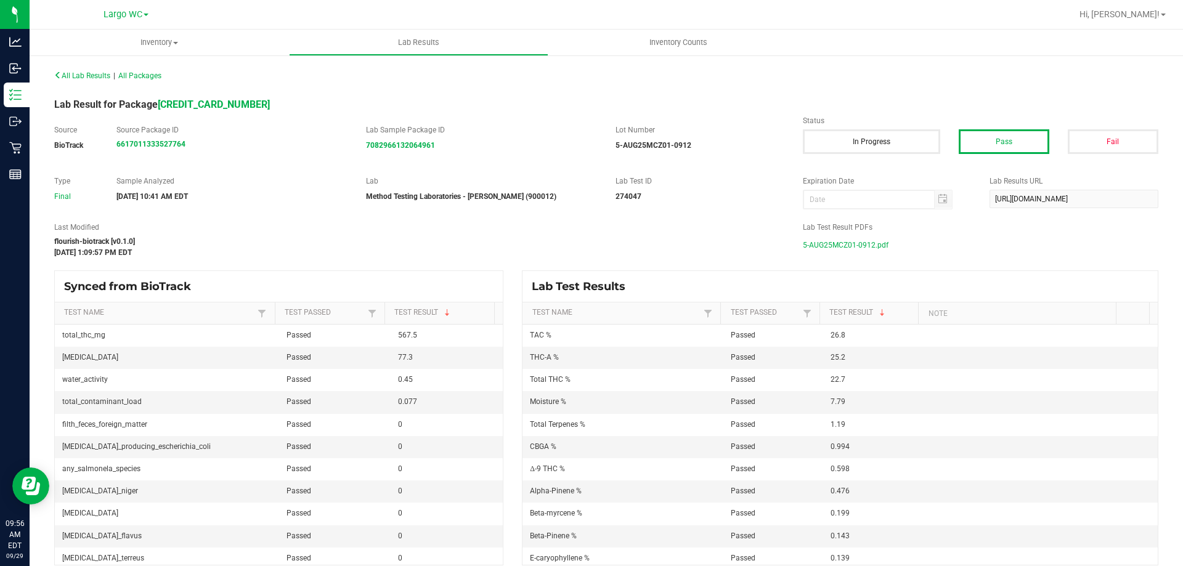
click at [803, 240] on span "5-AUG25MCZ01-0912.pdf" at bounding box center [846, 245] width 86 height 18
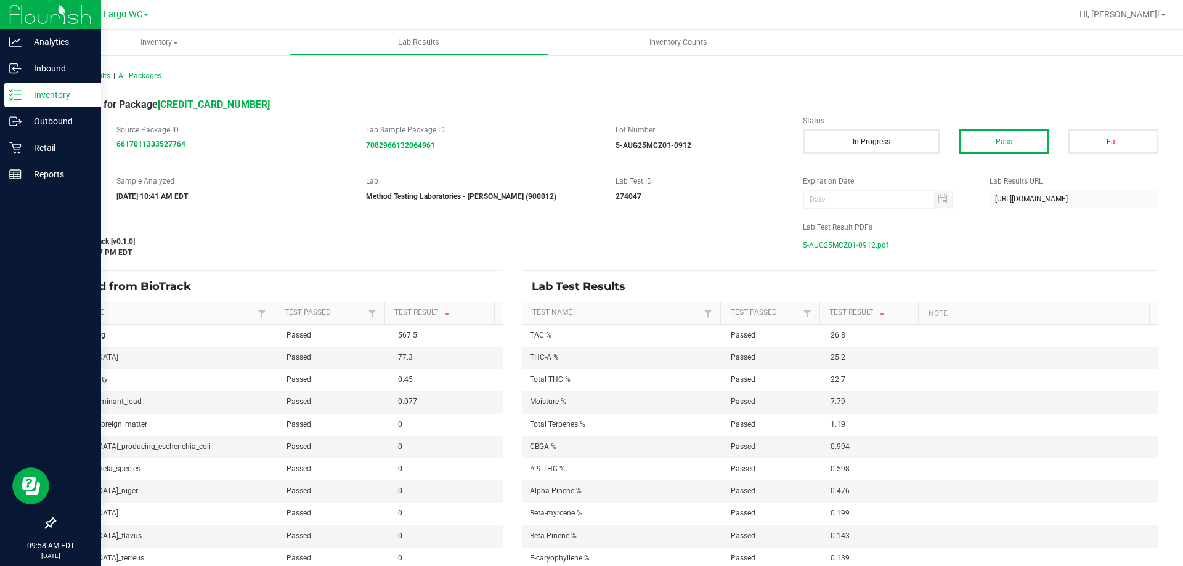
click at [25, 99] on p "Inventory" at bounding box center [59, 94] width 74 height 15
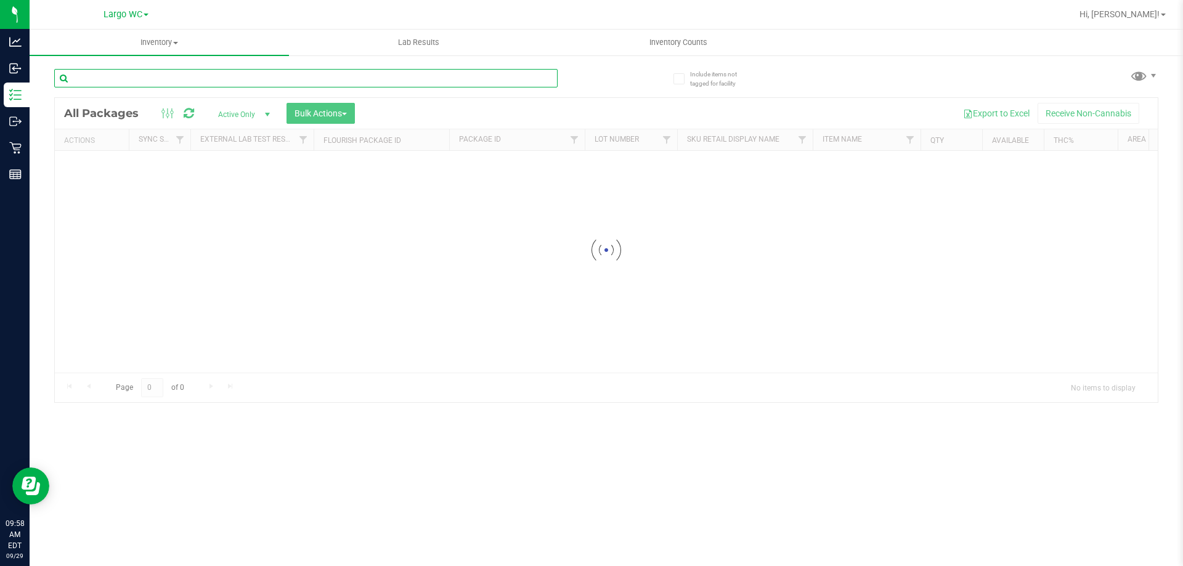
click at [198, 78] on input "text" at bounding box center [305, 78] width 503 height 18
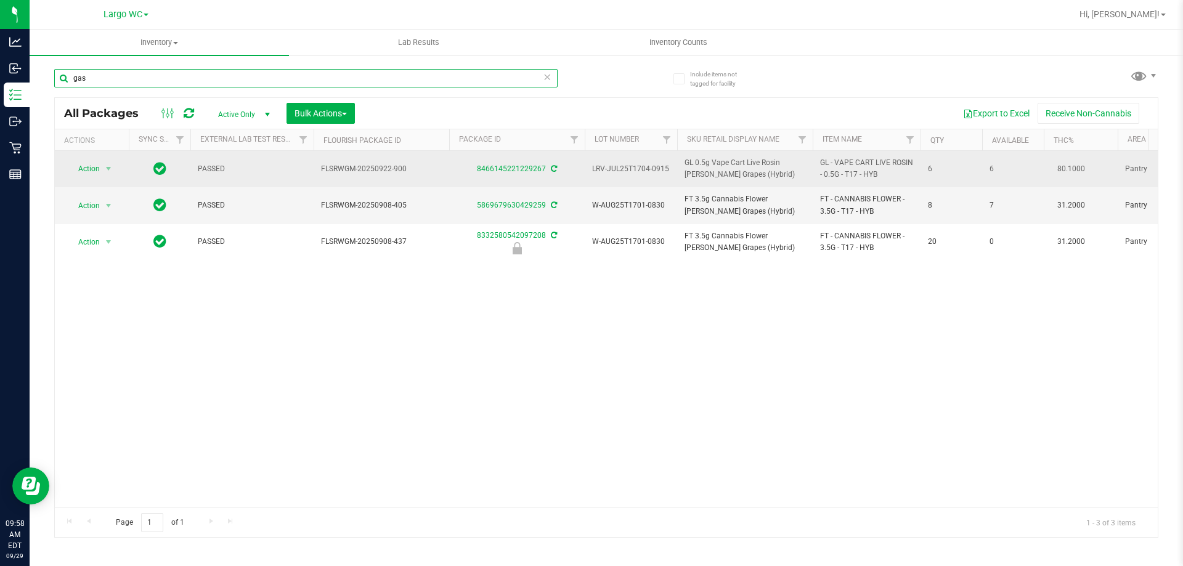
type input "gas"
click at [514, 162] on td "8466145221229267" at bounding box center [517, 169] width 136 height 36
click at [519, 172] on link "8466145221229267" at bounding box center [511, 168] width 69 height 9
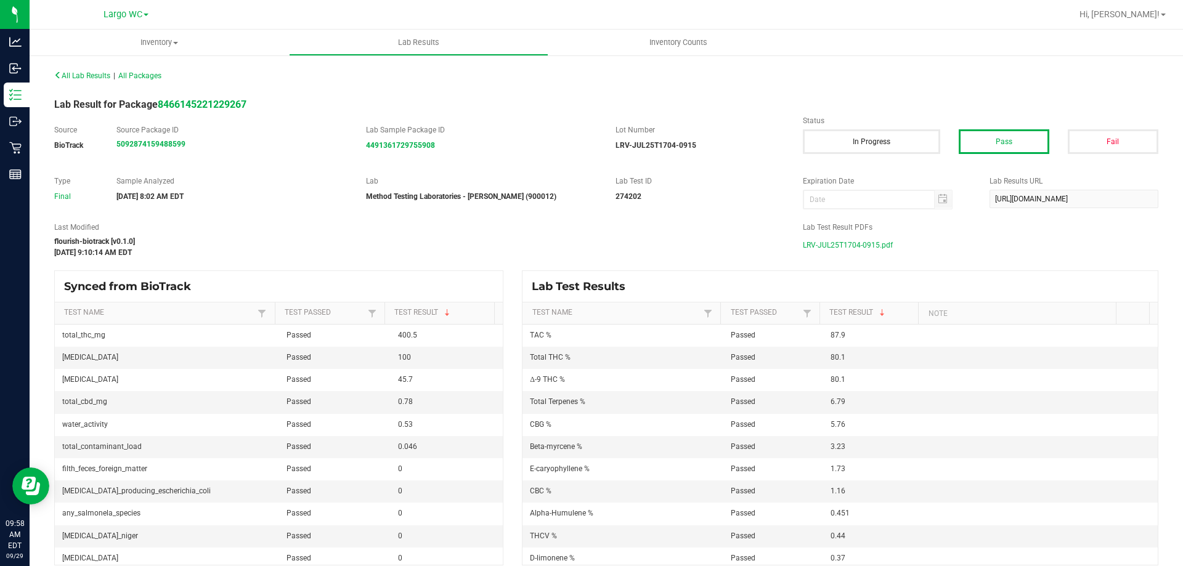
click at [828, 241] on span "LRV-JUL25T1704-0915.pdf" at bounding box center [848, 245] width 90 height 18
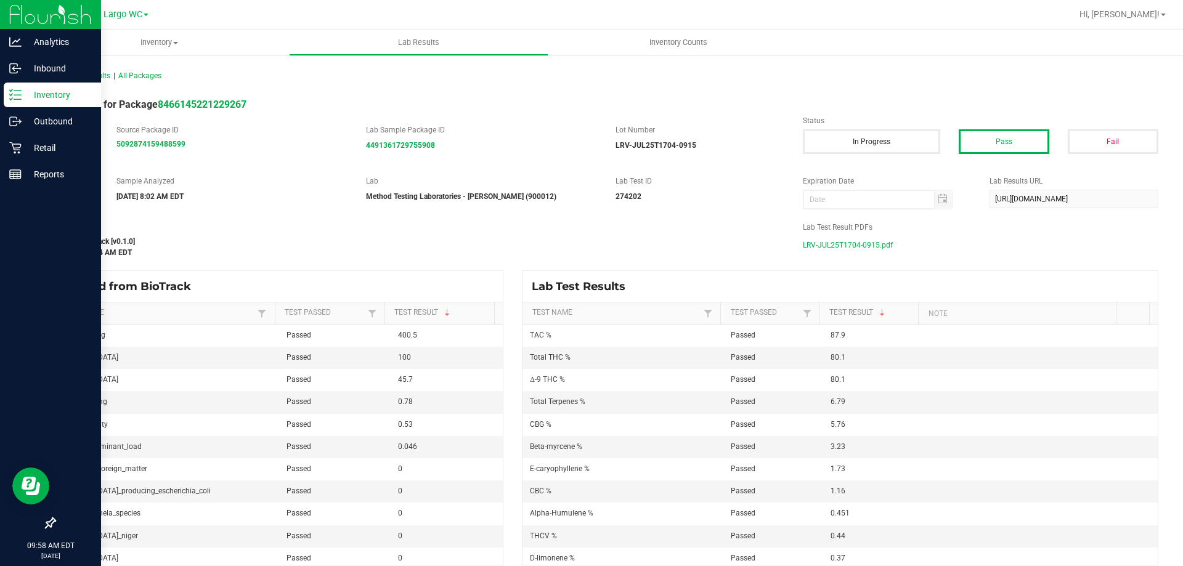
click at [17, 94] on icon at bounding box center [15, 95] width 12 height 12
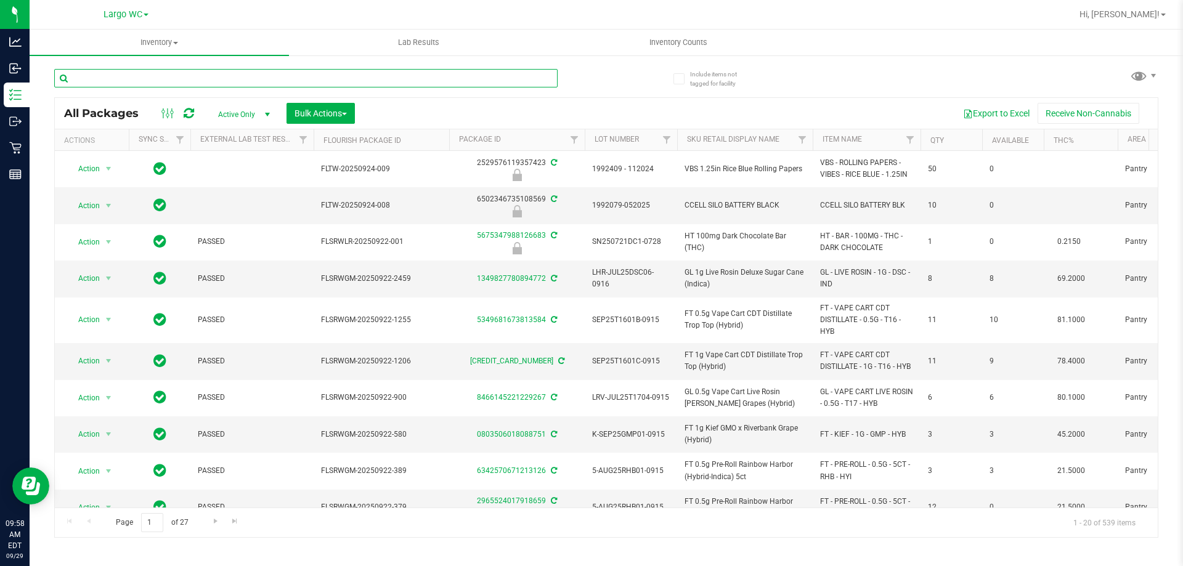
click at [182, 78] on input "text" at bounding box center [305, 78] width 503 height 18
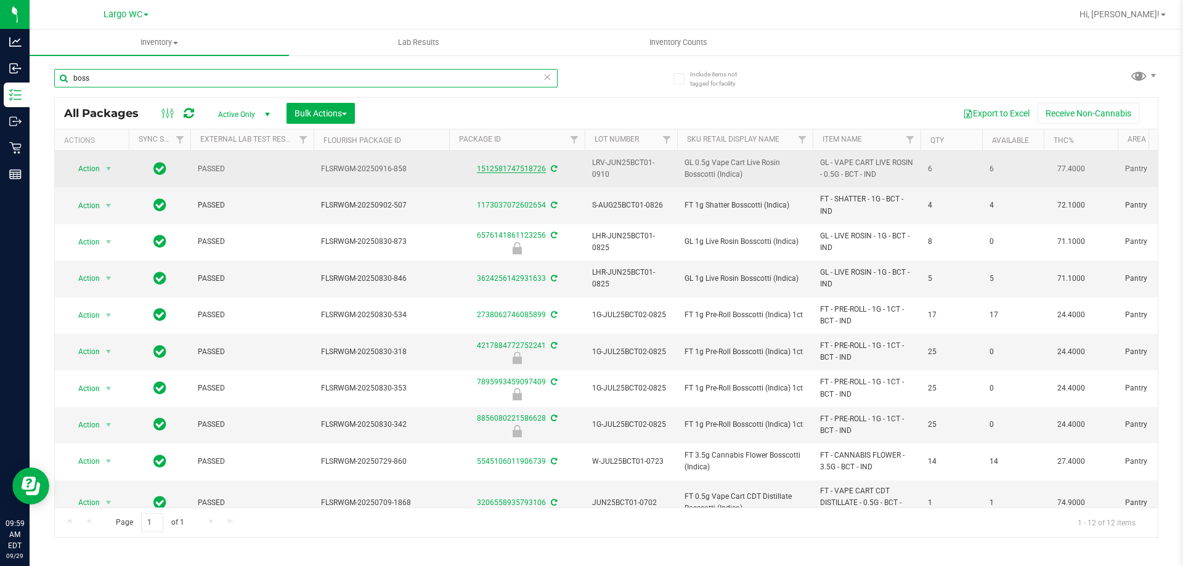
type input "boss"
click at [533, 172] on link "1512581747518726" at bounding box center [511, 168] width 69 height 9
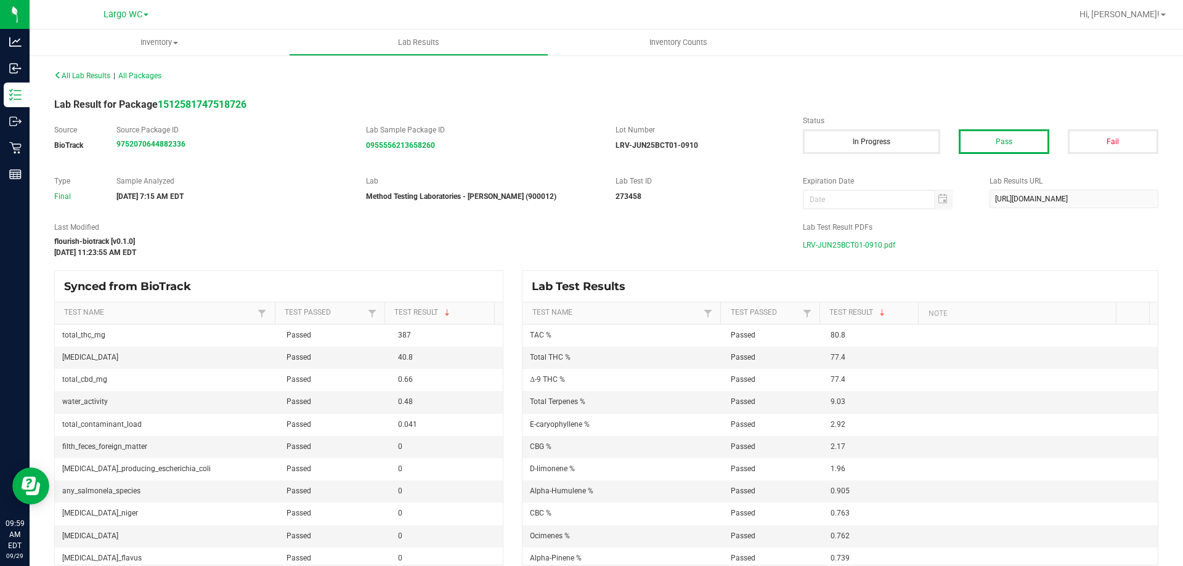
click at [809, 246] on span "LRV-JUN25BCT01-0910.pdf" at bounding box center [849, 245] width 92 height 18
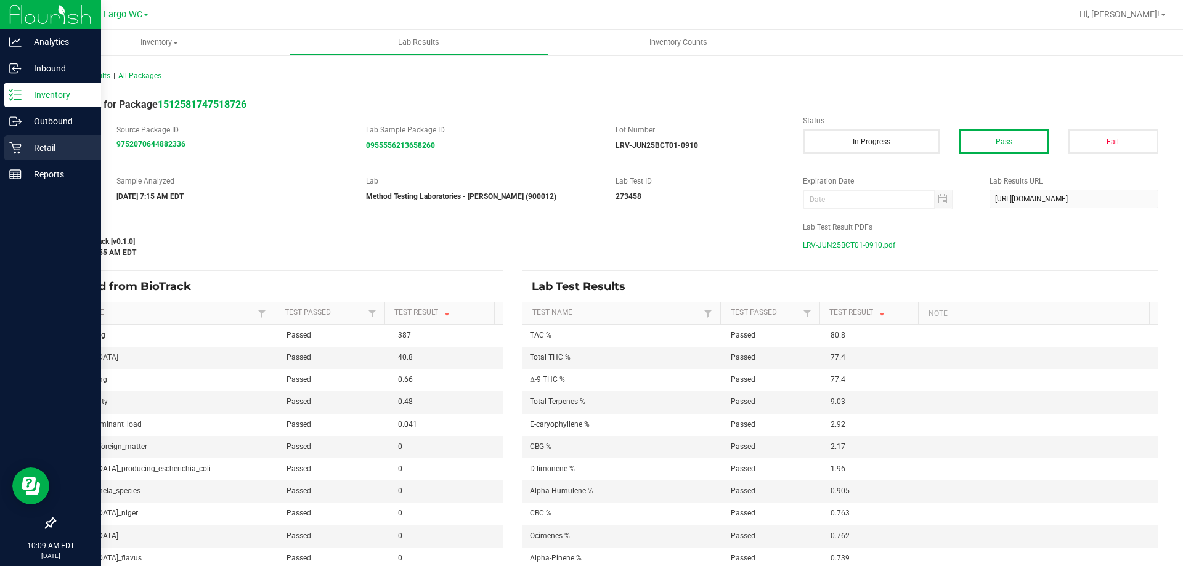
click at [24, 153] on p "Retail" at bounding box center [59, 147] width 74 height 15
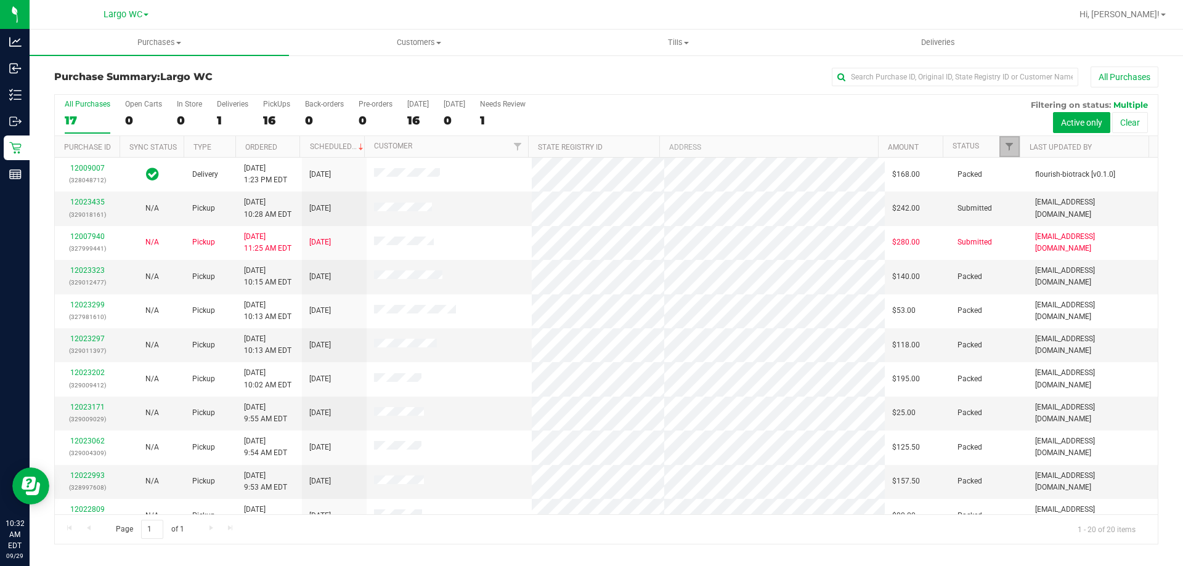
click at [1011, 138] on link "Filter" at bounding box center [1009, 146] width 20 height 21
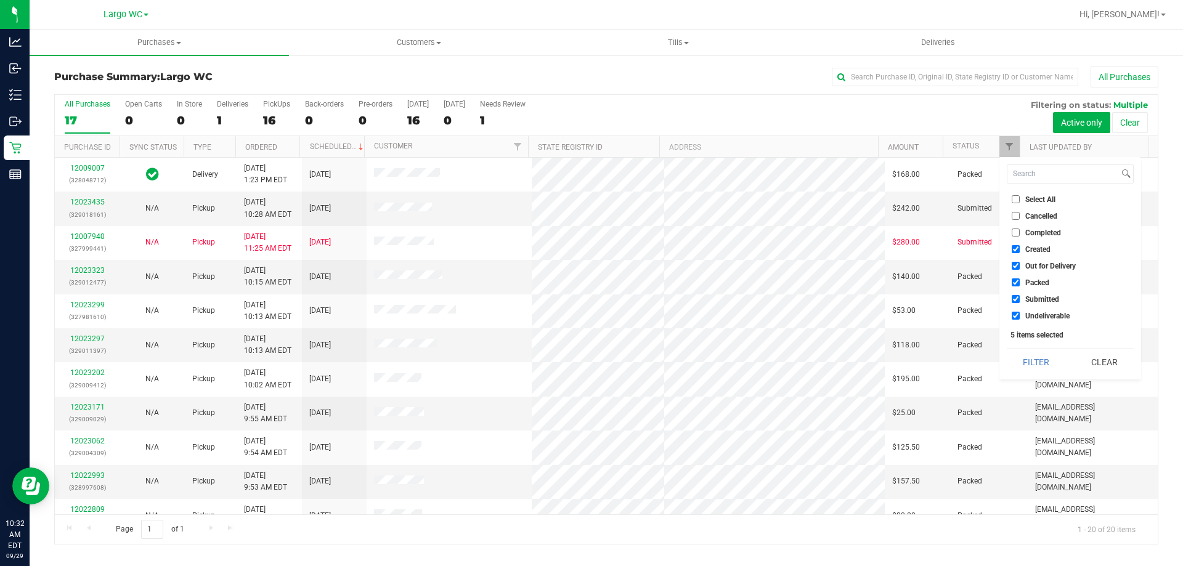
click at [1042, 248] on span "Created" at bounding box center [1037, 249] width 25 height 7
click at [1019, 248] on input "Created" at bounding box center [1015, 249] width 8 height 8
checkbox input "false"
click at [1042, 262] on span "Out for Delivery" at bounding box center [1050, 265] width 51 height 7
click at [1019, 262] on input "Out for Delivery" at bounding box center [1015, 266] width 8 height 8
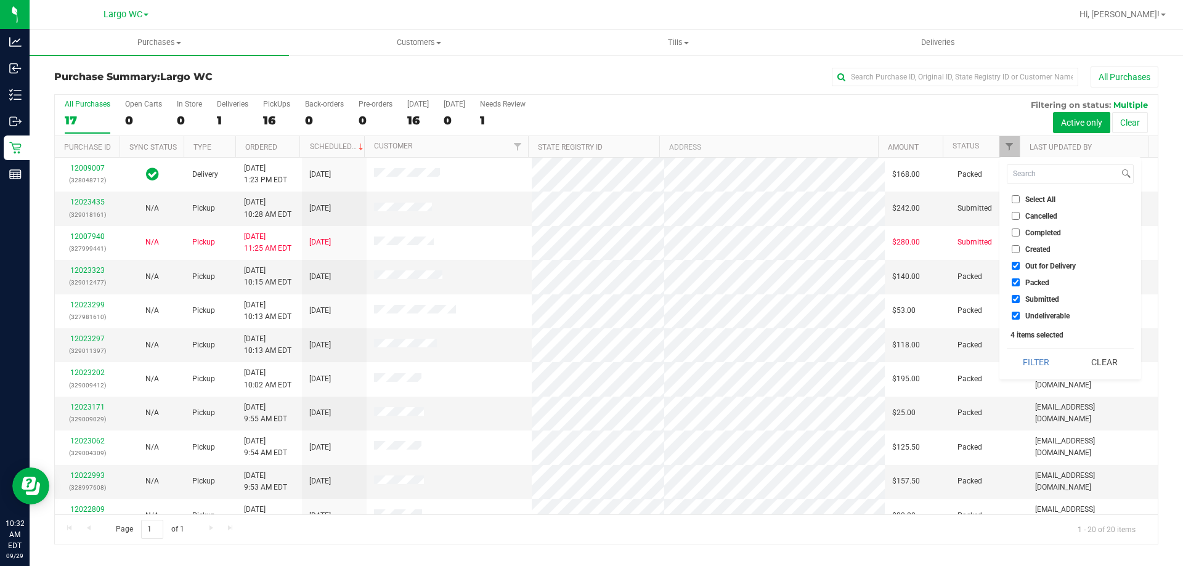
checkbox input "false"
click at [1039, 288] on li "Packed" at bounding box center [1070, 282] width 127 height 13
click at [1043, 286] on span "Packed" at bounding box center [1037, 282] width 24 height 7
click at [1019, 286] on input "Packed" at bounding box center [1015, 282] width 8 height 8
checkbox input "false"
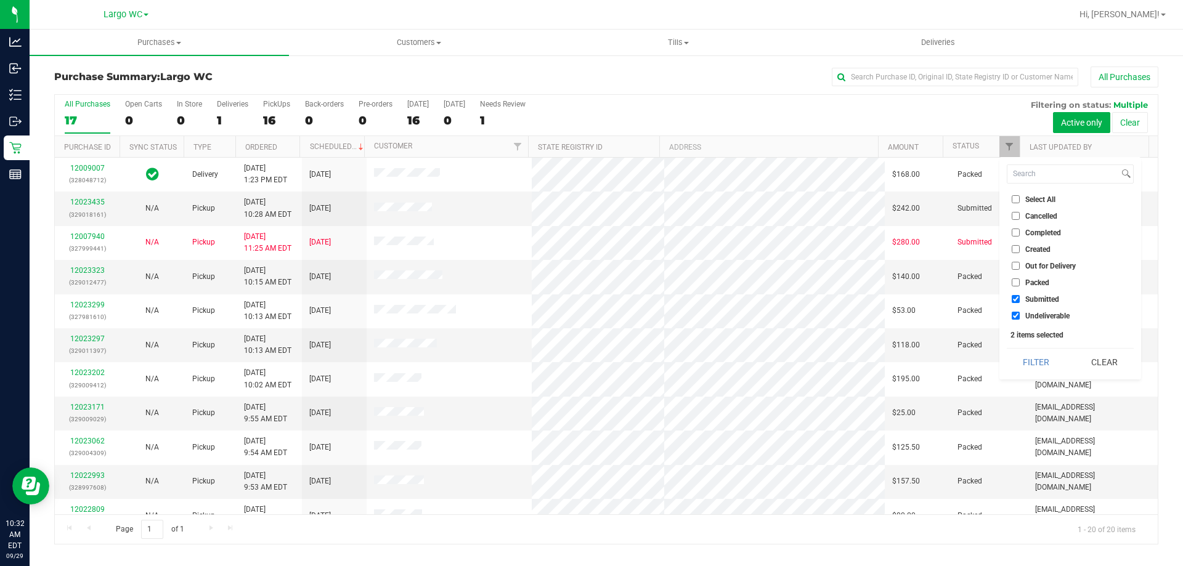
click at [1043, 312] on span "Undeliverable" at bounding box center [1047, 315] width 44 height 7
click at [1019, 312] on input "Undeliverable" at bounding box center [1015, 316] width 8 height 8
checkbox input "false"
click at [1040, 365] on button "Filter" at bounding box center [1036, 362] width 59 height 27
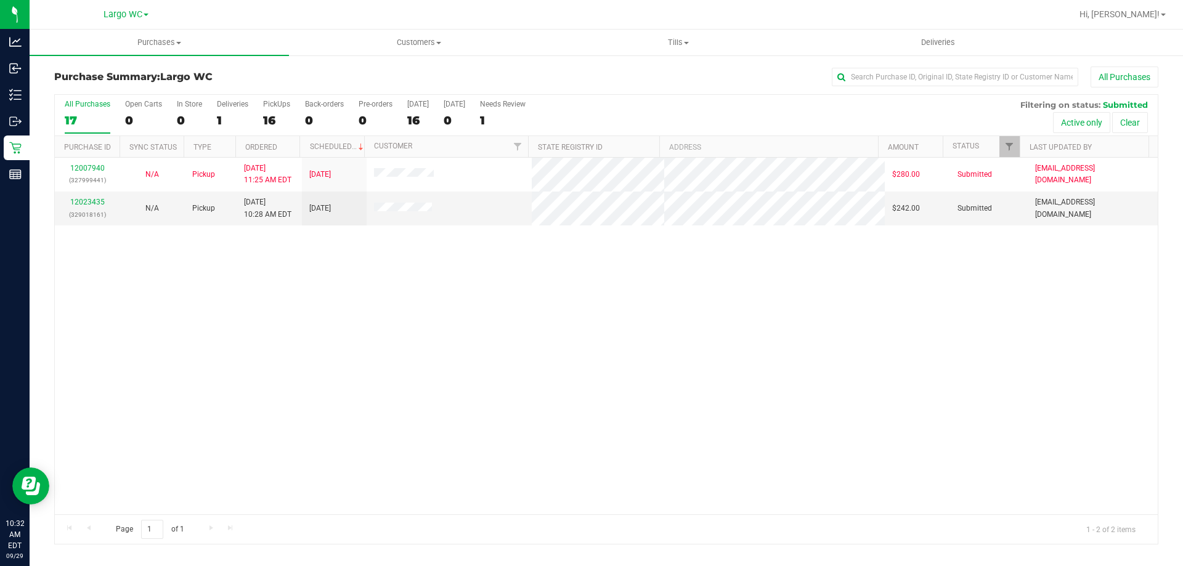
click at [521, 281] on div "12007940 (327999441) N/A Pickup [DATE] 11:25 AM EDT 9/29/2025 $280.00 Submitted…" at bounding box center [606, 336] width 1103 height 357
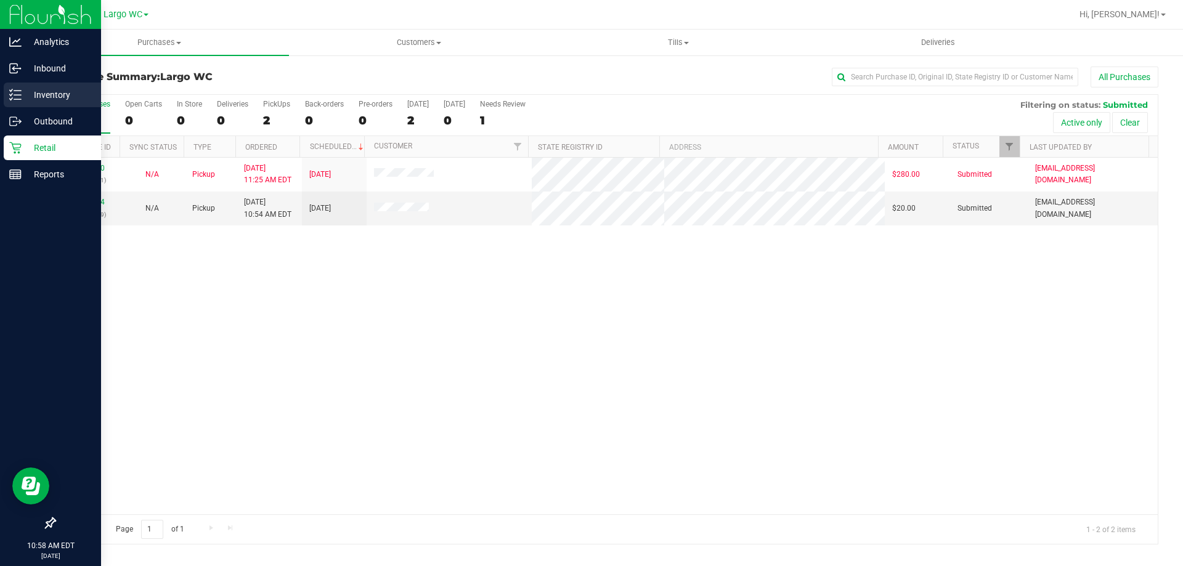
click at [22, 97] on p "Inventory" at bounding box center [59, 94] width 74 height 15
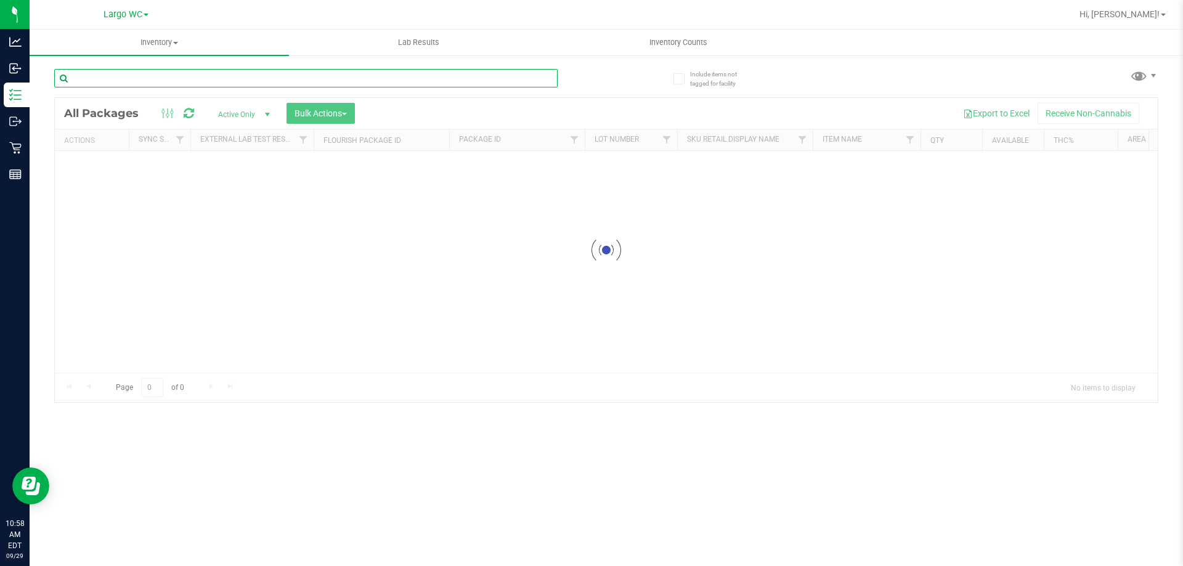
click at [184, 78] on input "text" at bounding box center [305, 78] width 503 height 18
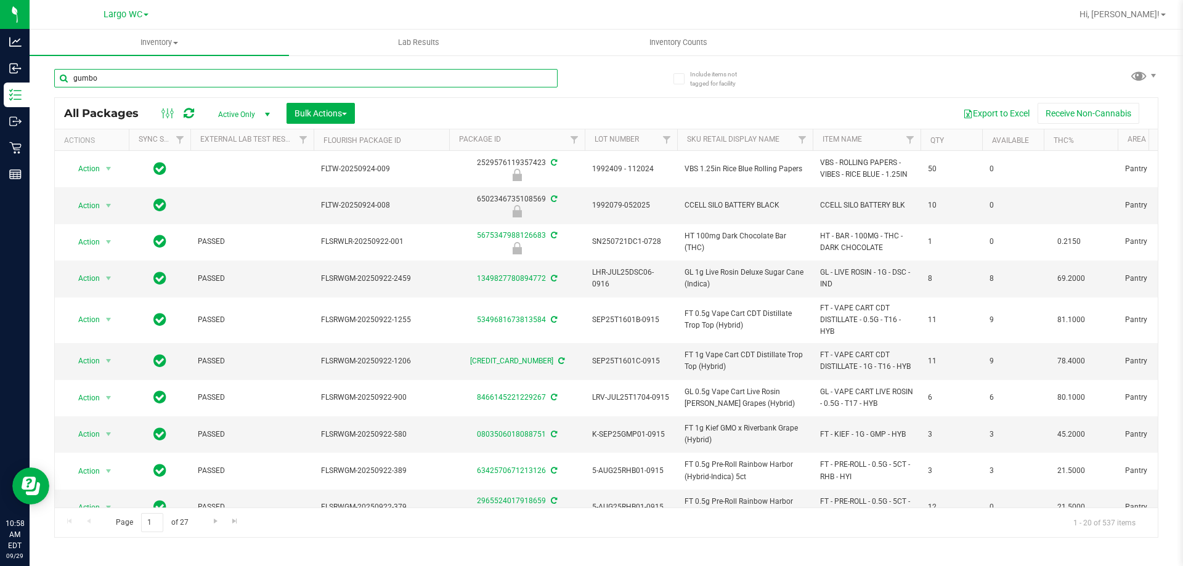
type input "gumbo"
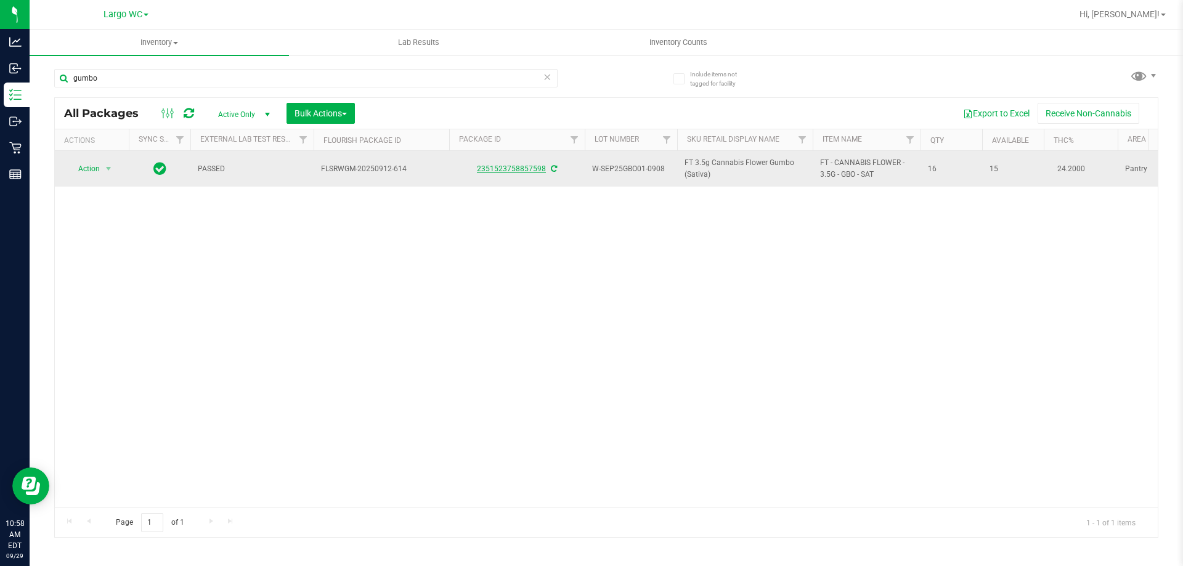
click at [534, 169] on link "2351523758857598" at bounding box center [511, 168] width 69 height 9
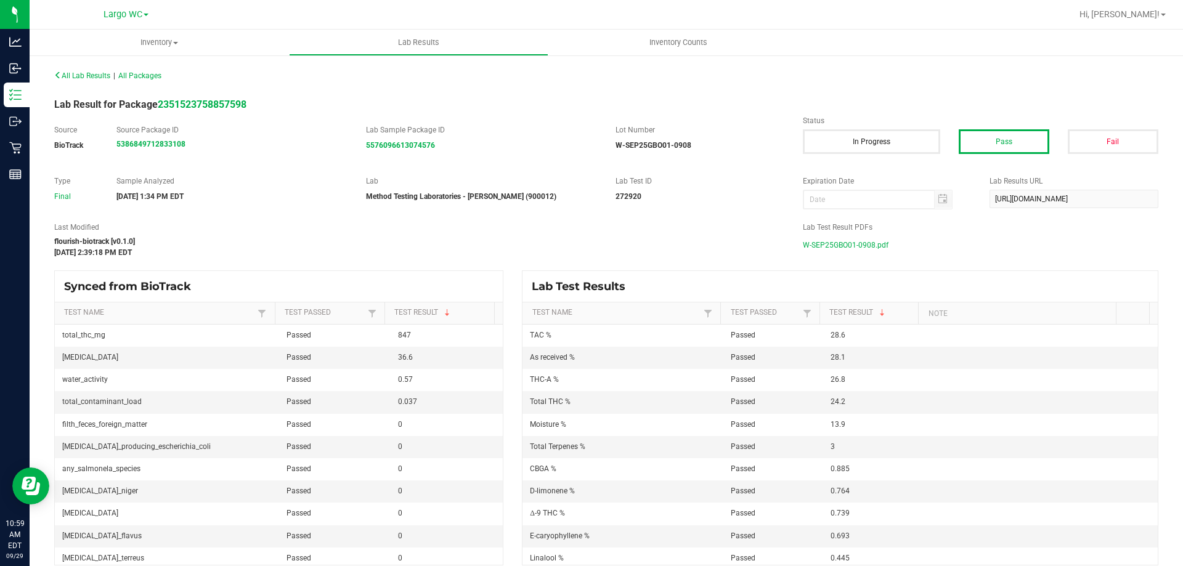
click at [876, 240] on span "W-SEP25GBO01-0908.pdf" at bounding box center [846, 245] width 86 height 18
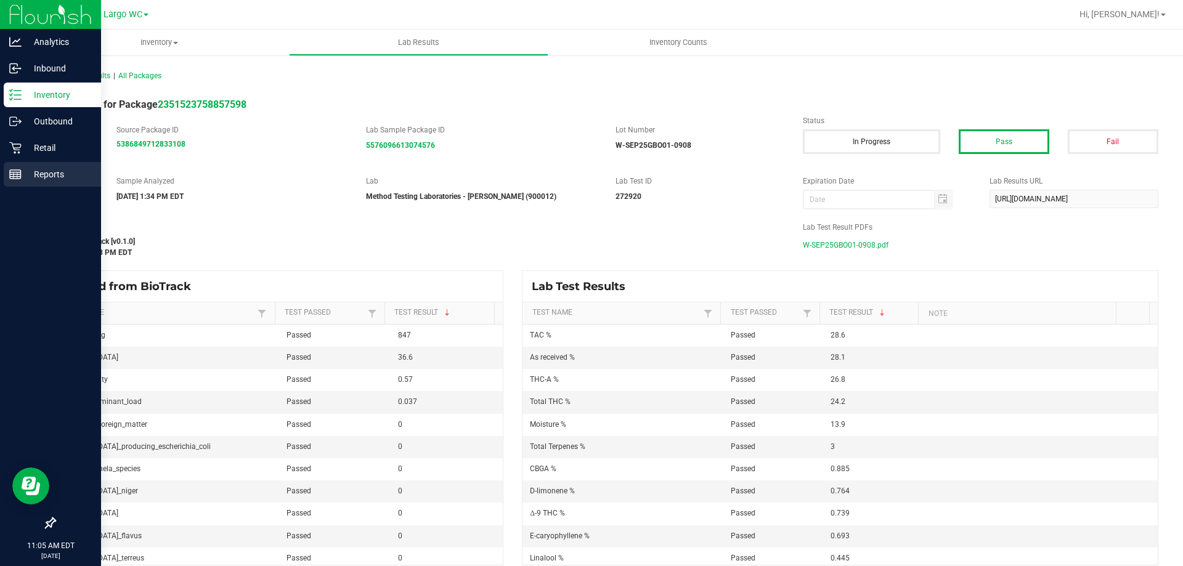
click at [28, 179] on p "Reports" at bounding box center [59, 174] width 74 height 15
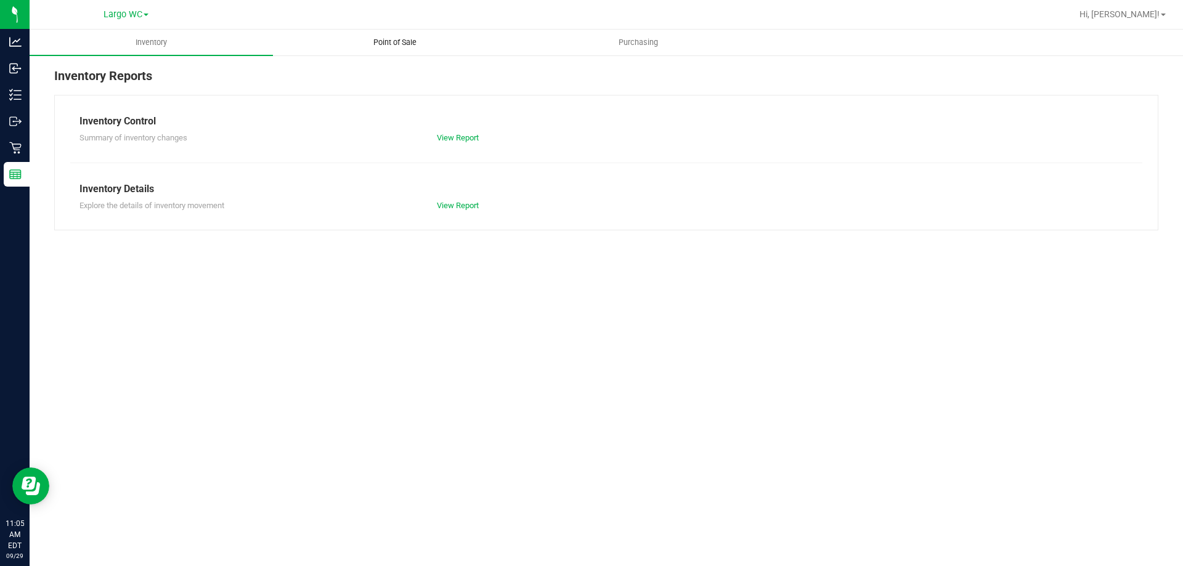
click at [395, 36] on uib-tab-heading "Point of Sale" at bounding box center [394, 42] width 242 height 25
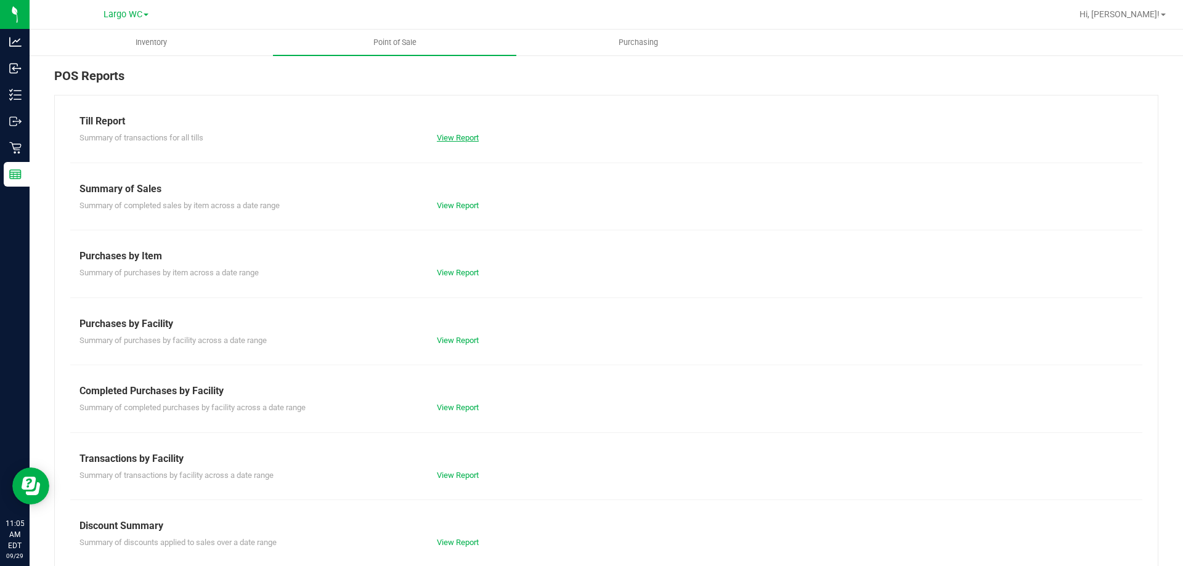
click at [450, 133] on link "View Report" at bounding box center [458, 137] width 42 height 9
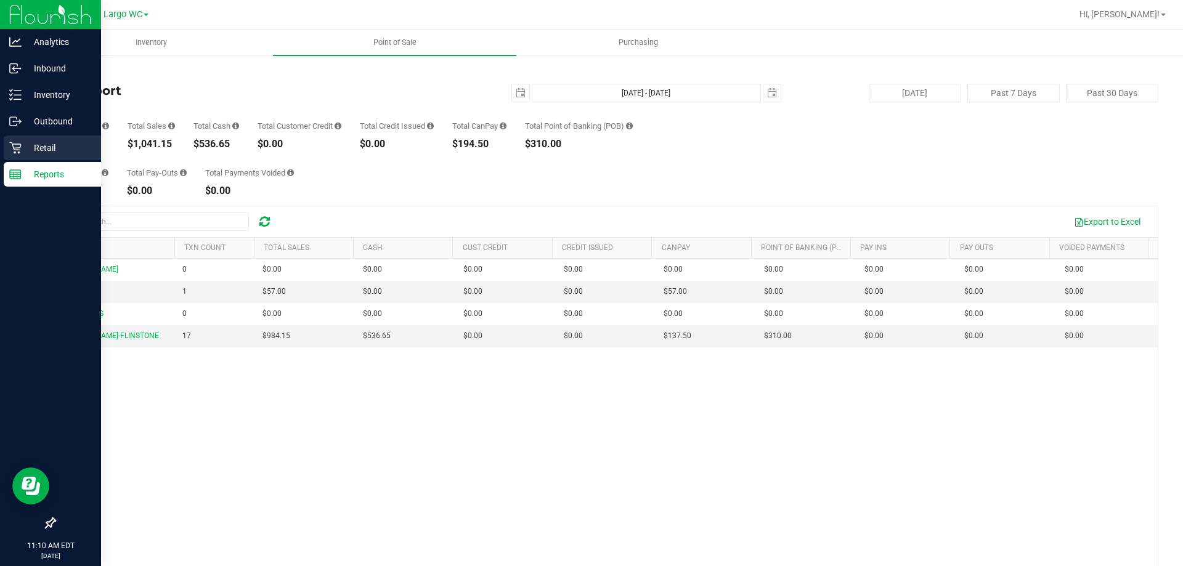
click at [39, 143] on p "Retail" at bounding box center [59, 147] width 74 height 15
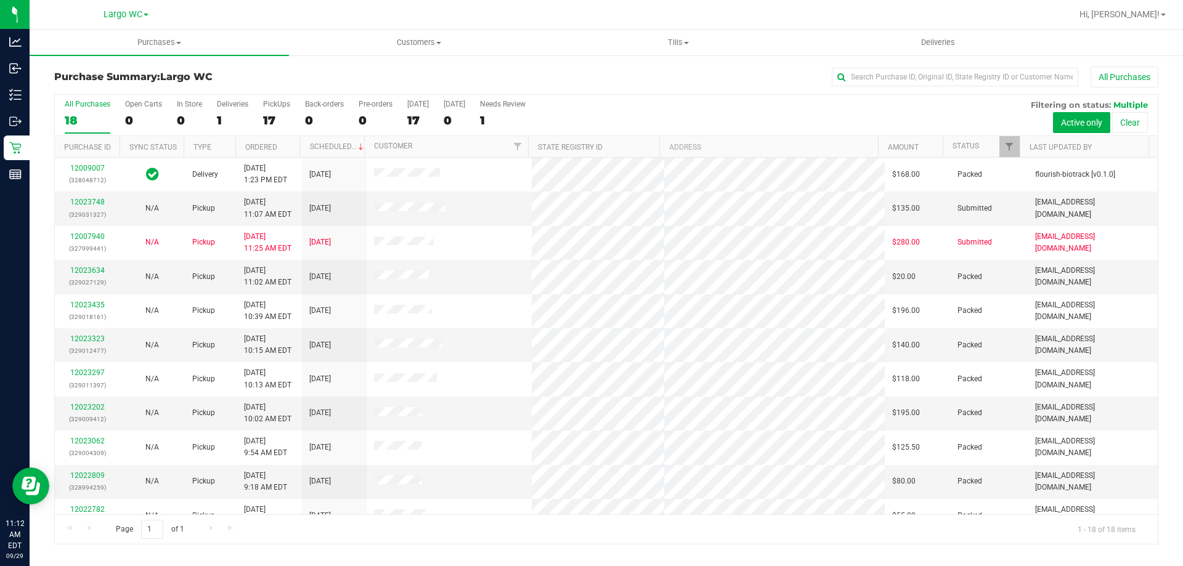
click at [718, 112] on div "All Purchases 18 Open Carts 0 In Store 0 Deliveries 1 PickUps 17 Back-orders 0 …" at bounding box center [606, 115] width 1103 height 41
click at [1002, 150] on link "Filter" at bounding box center [1009, 146] width 20 height 21
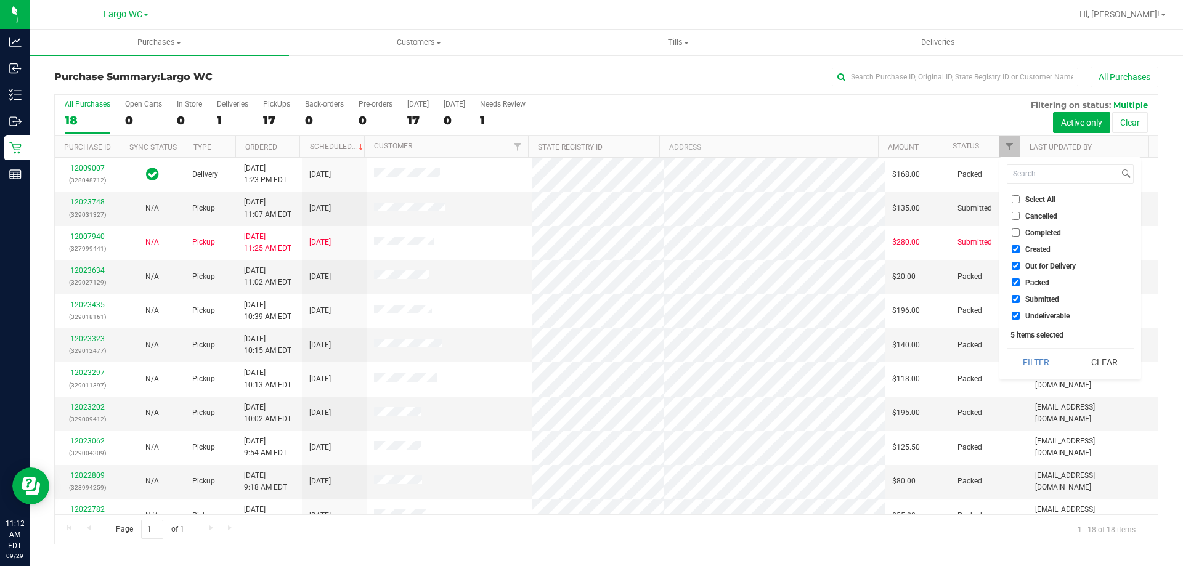
click at [1022, 250] on label "Created" at bounding box center [1030, 249] width 39 height 8
click at [1019, 250] on input "Created" at bounding box center [1015, 249] width 8 height 8
checkbox input "false"
click at [1032, 264] on span "Out for Delivery" at bounding box center [1050, 265] width 51 height 7
click at [1019, 264] on input "Out for Delivery" at bounding box center [1015, 266] width 8 height 8
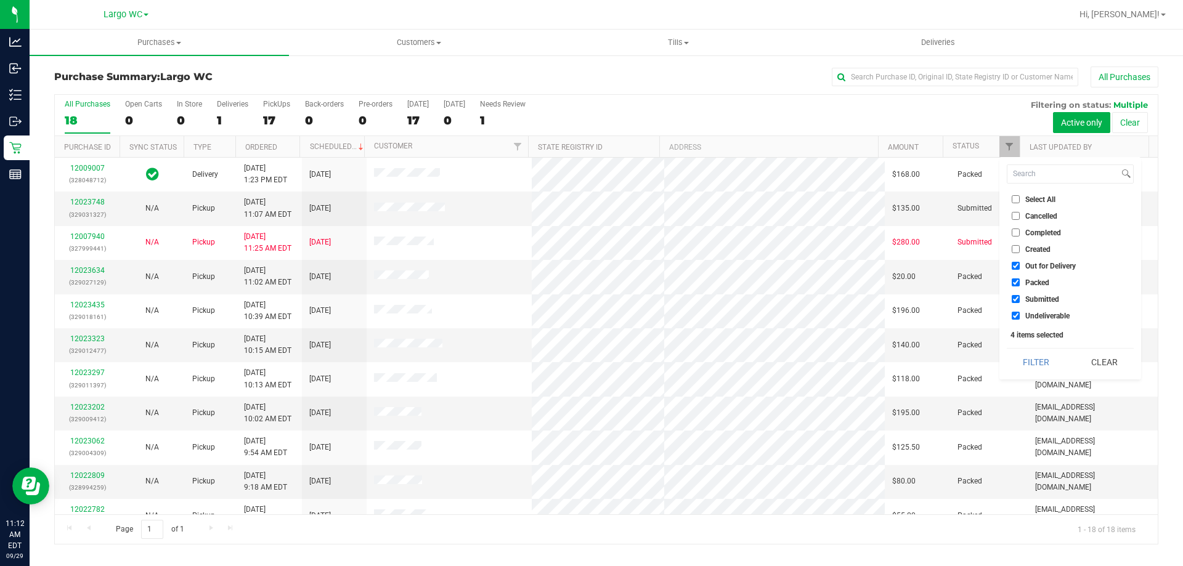
checkbox input "false"
click at [1040, 285] on span "Packed" at bounding box center [1037, 282] width 24 height 7
click at [1019, 285] on input "Packed" at bounding box center [1015, 282] width 8 height 8
checkbox input "false"
click at [1042, 314] on span "Undeliverable" at bounding box center [1047, 315] width 44 height 7
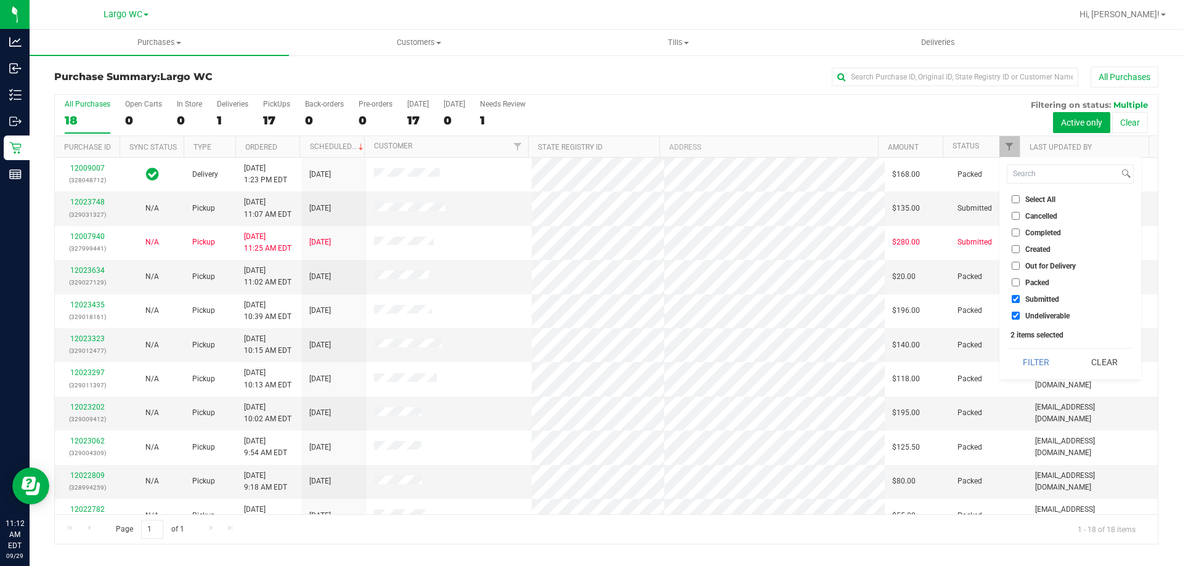
click at [1019, 314] on input "Undeliverable" at bounding box center [1015, 316] width 8 height 8
checkbox input "false"
click at [1042, 357] on button "Filter" at bounding box center [1036, 362] width 59 height 27
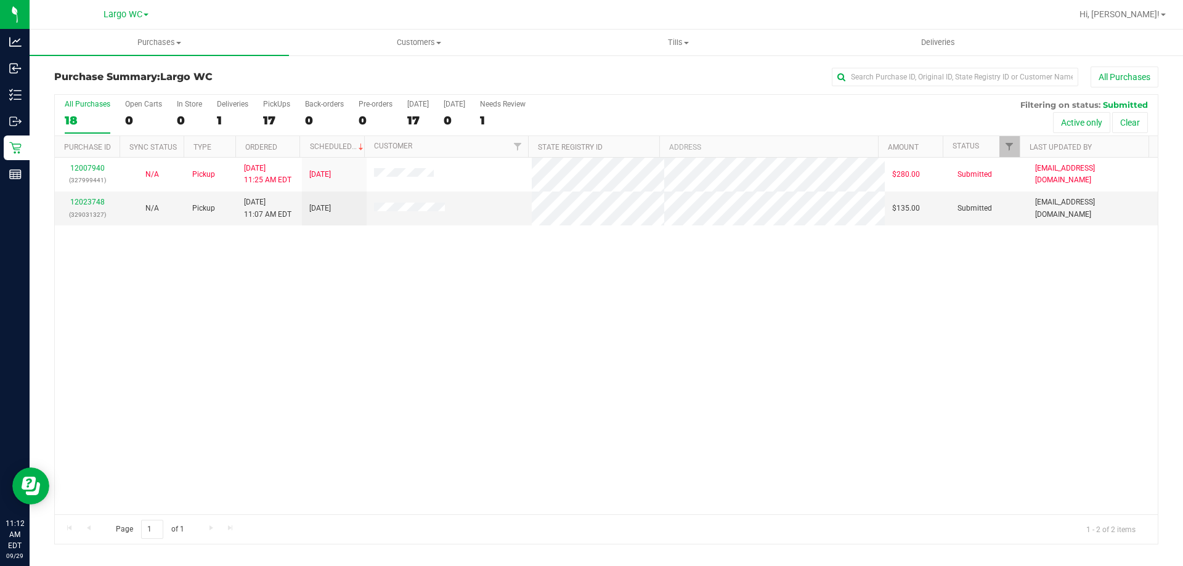
click at [433, 265] on div "12007940 (327999441) N/A Pickup [DATE] 11:25 AM EDT 9/29/2025 $280.00 Submitted…" at bounding box center [606, 336] width 1103 height 357
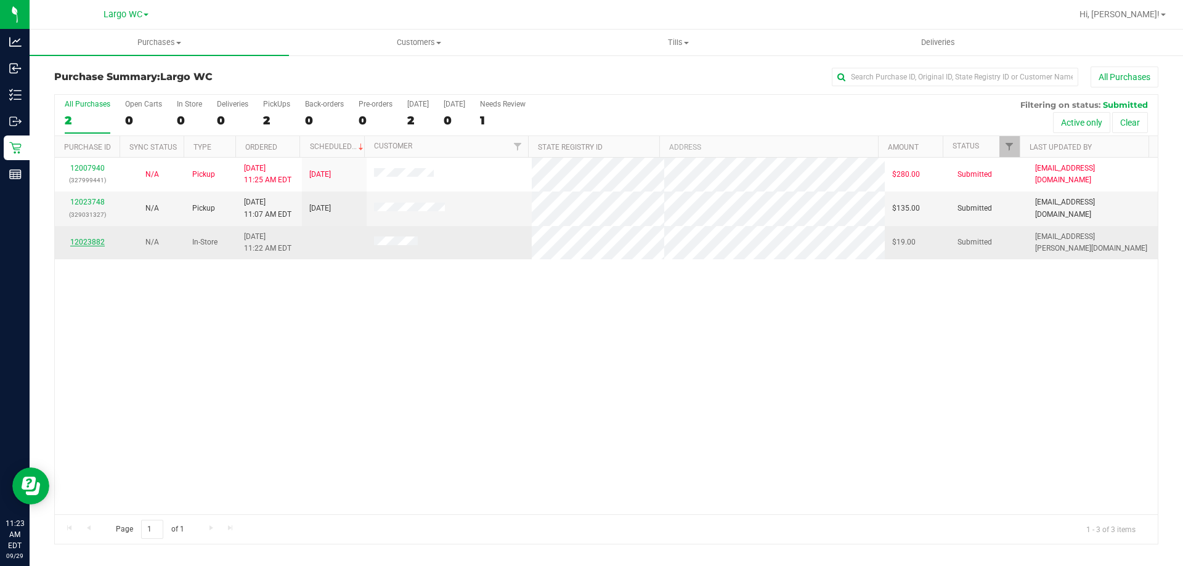
click at [97, 244] on link "12023882" at bounding box center [87, 242] width 34 height 9
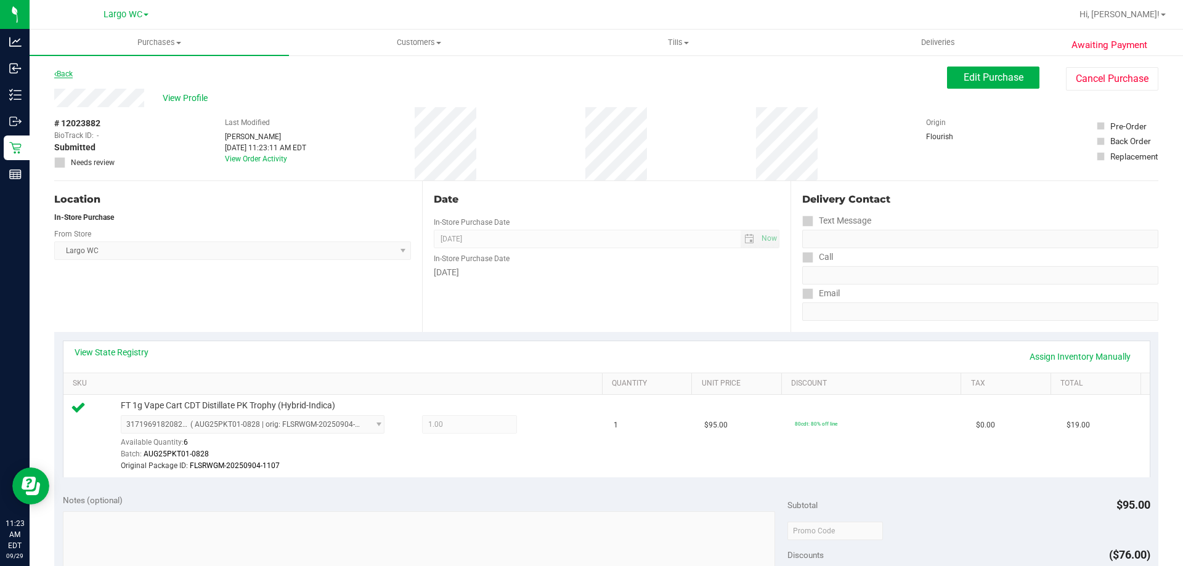
click at [64, 73] on link "Back" at bounding box center [63, 74] width 18 height 9
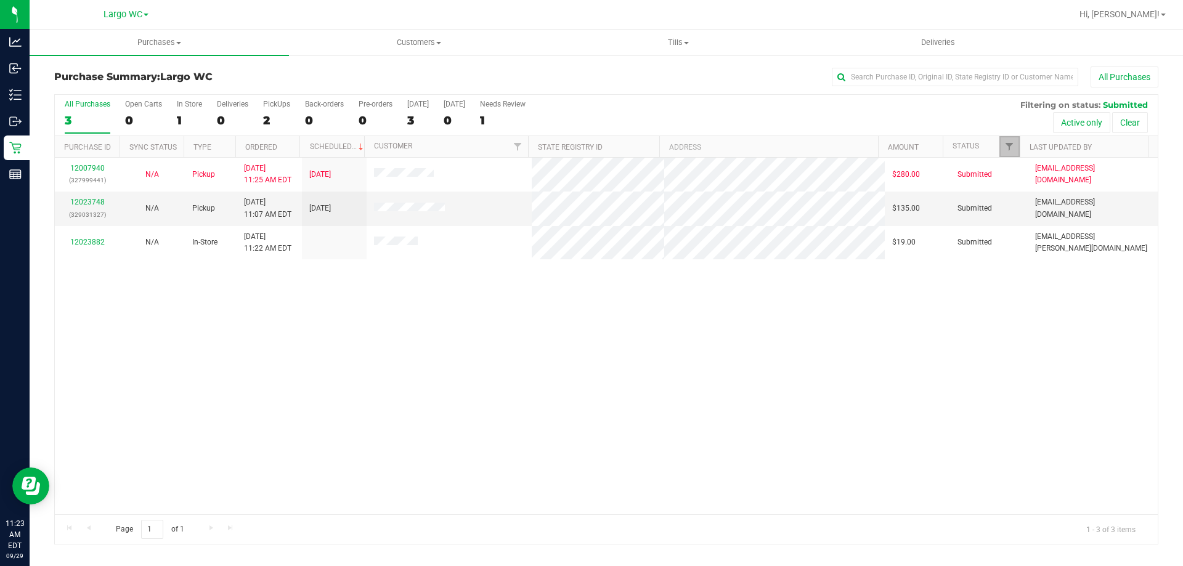
click at [1007, 153] on link "Filter" at bounding box center [1009, 146] width 20 height 21
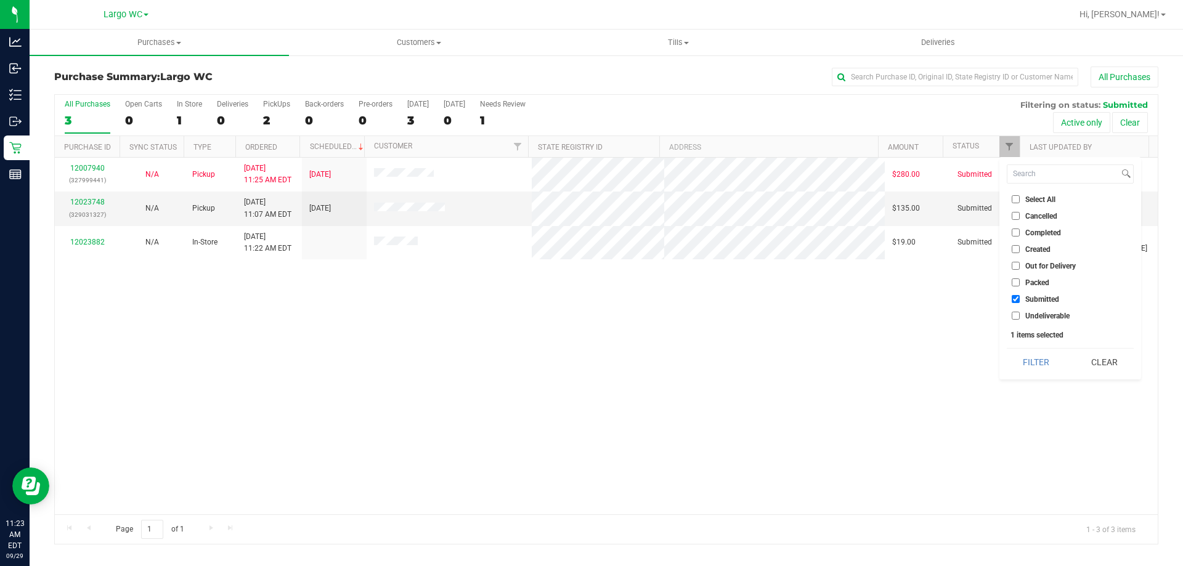
click at [1033, 281] on span "Packed" at bounding box center [1037, 282] width 24 height 7
click at [1019, 281] on input "Packed" at bounding box center [1015, 282] width 8 height 8
checkbox input "true"
click at [1035, 298] on span "Submitted" at bounding box center [1042, 299] width 34 height 7
click at [1019, 298] on input "Submitted" at bounding box center [1015, 299] width 8 height 8
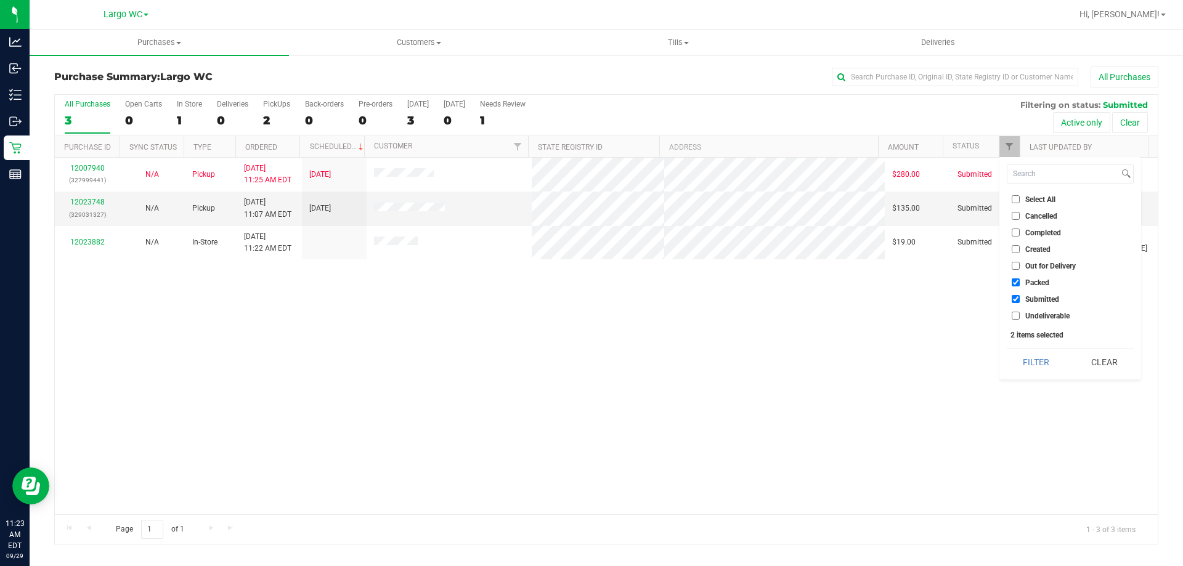
checkbox input "false"
click at [1039, 356] on button "Filter" at bounding box center [1036, 362] width 59 height 27
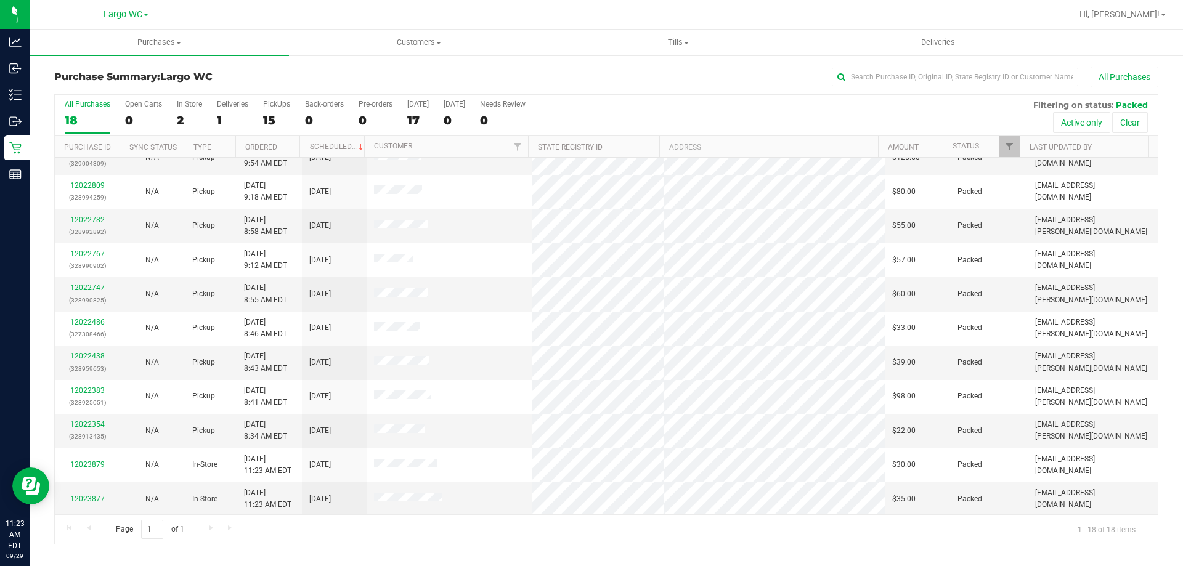
scroll to position [257, 0]
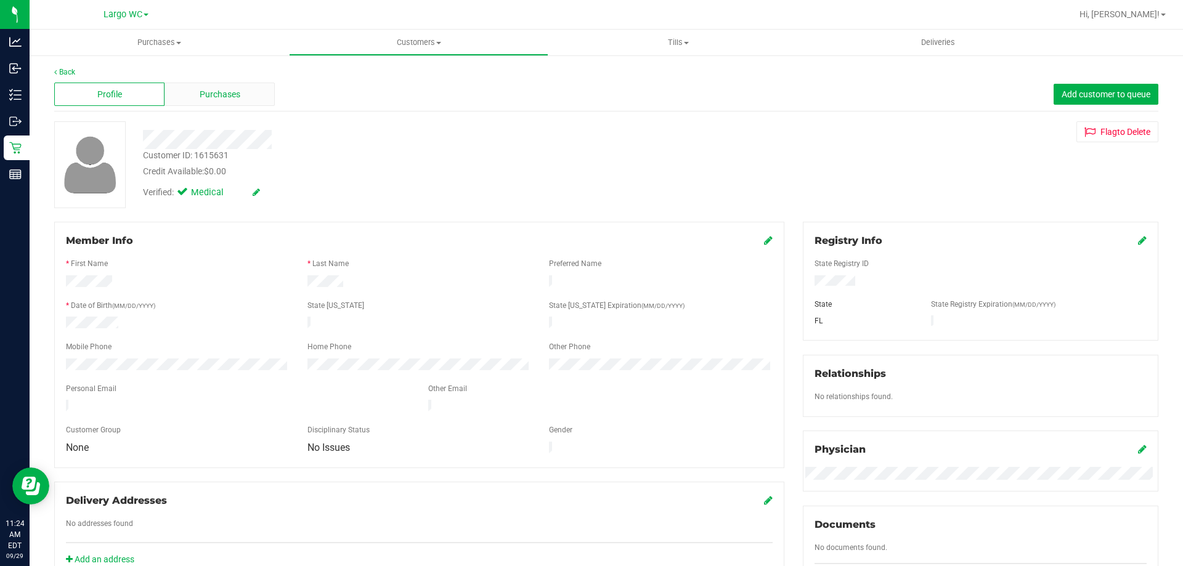
click at [207, 102] on div "Purchases" at bounding box center [219, 94] width 110 height 23
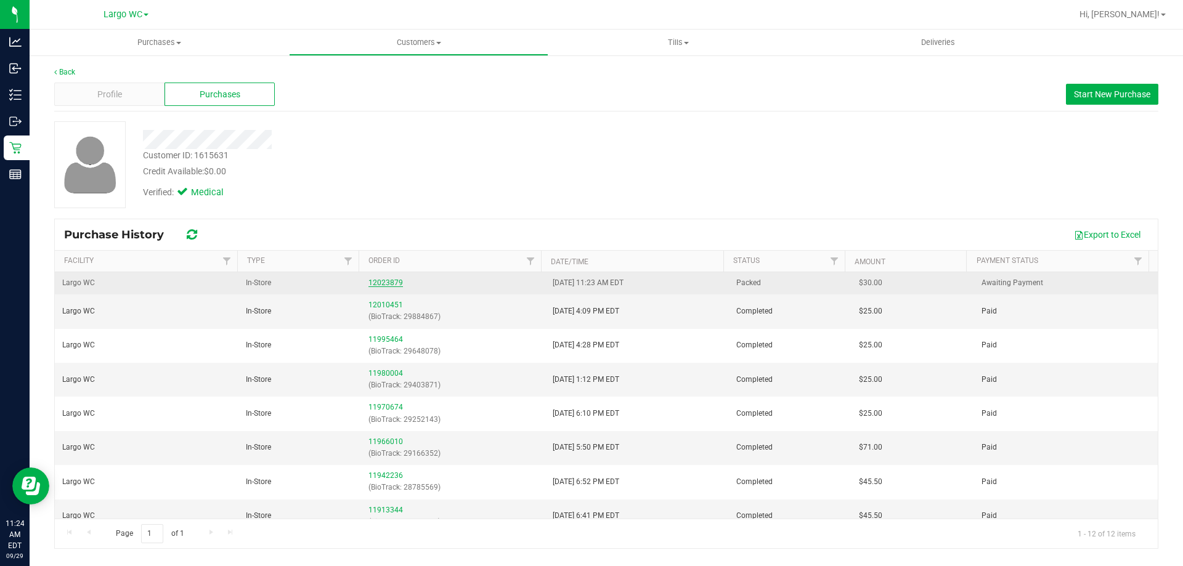
click at [389, 280] on link "12023879" at bounding box center [385, 282] width 34 height 9
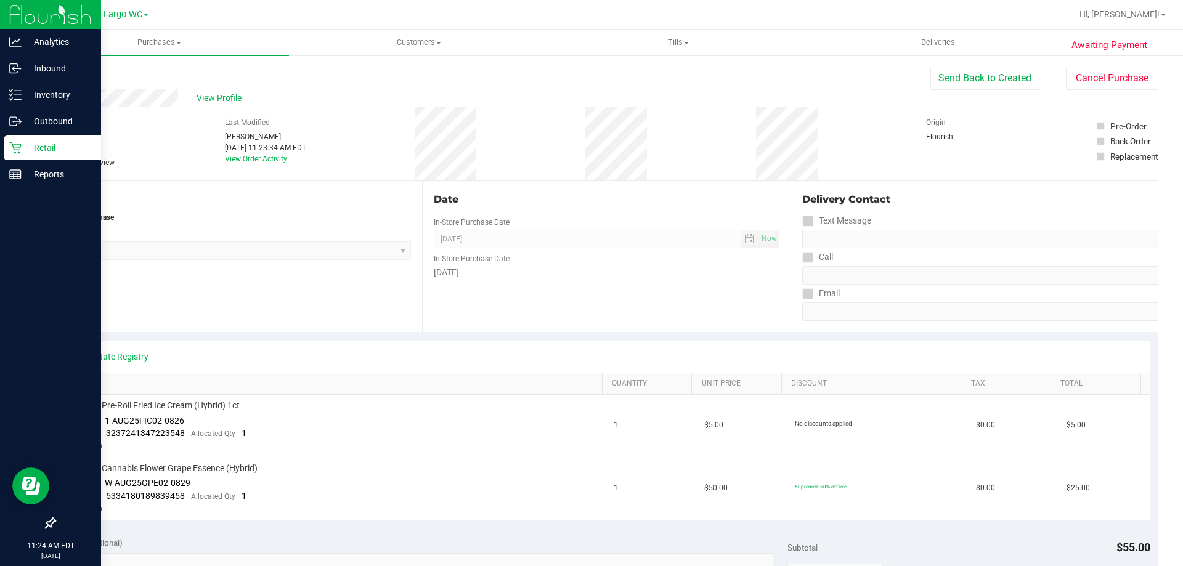
click at [26, 152] on p "Retail" at bounding box center [59, 147] width 74 height 15
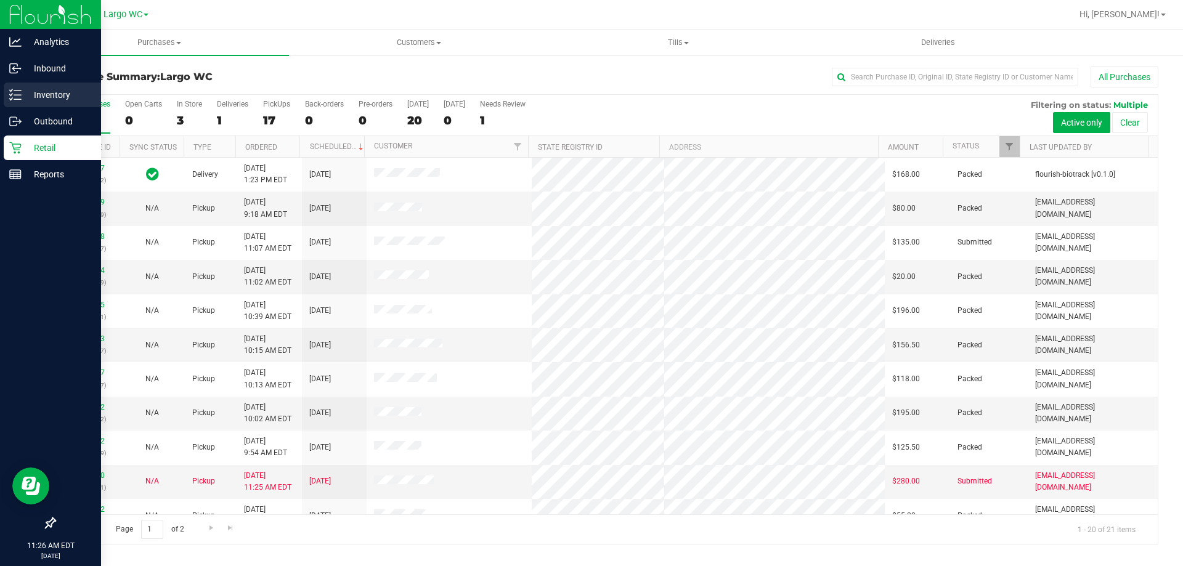
click at [14, 88] on div "Inventory" at bounding box center [52, 95] width 97 height 25
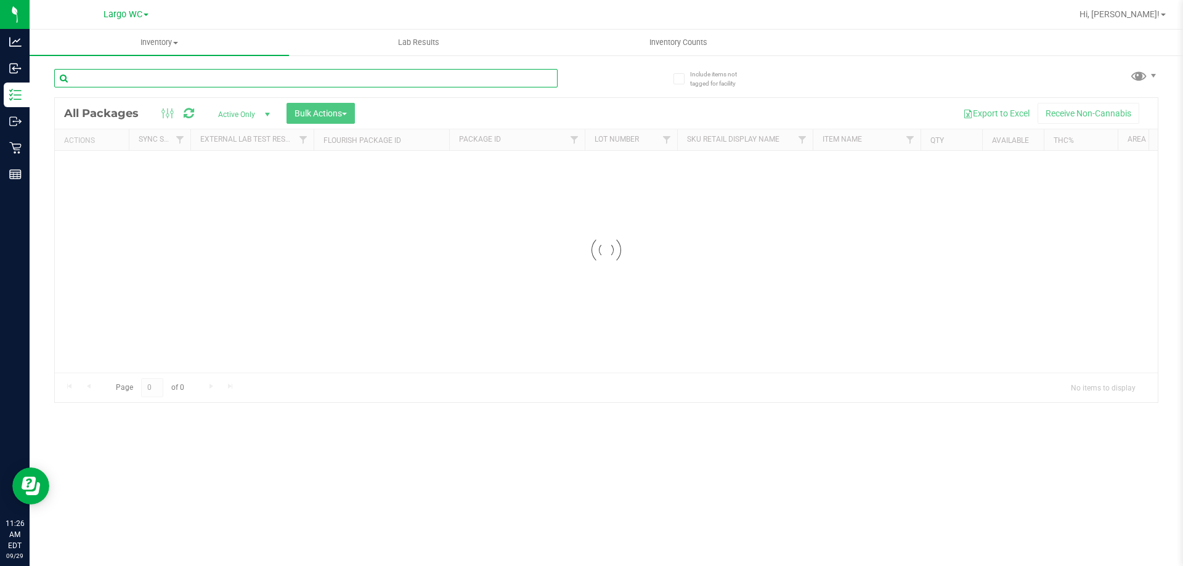
click at [148, 83] on input "text" at bounding box center [305, 78] width 503 height 18
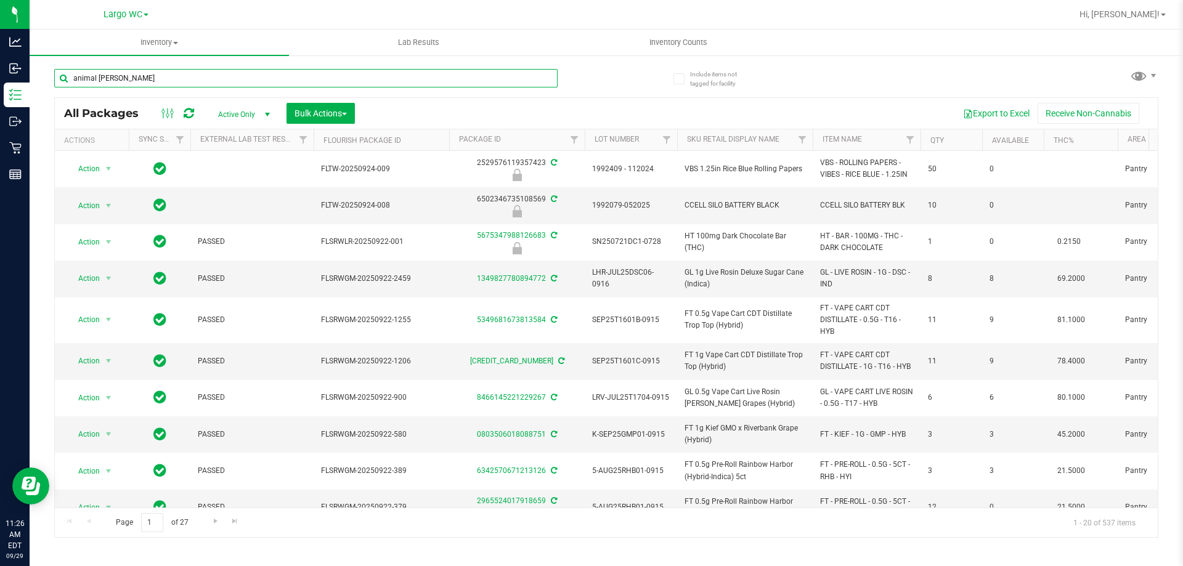
type input "animal [PERSON_NAME]"
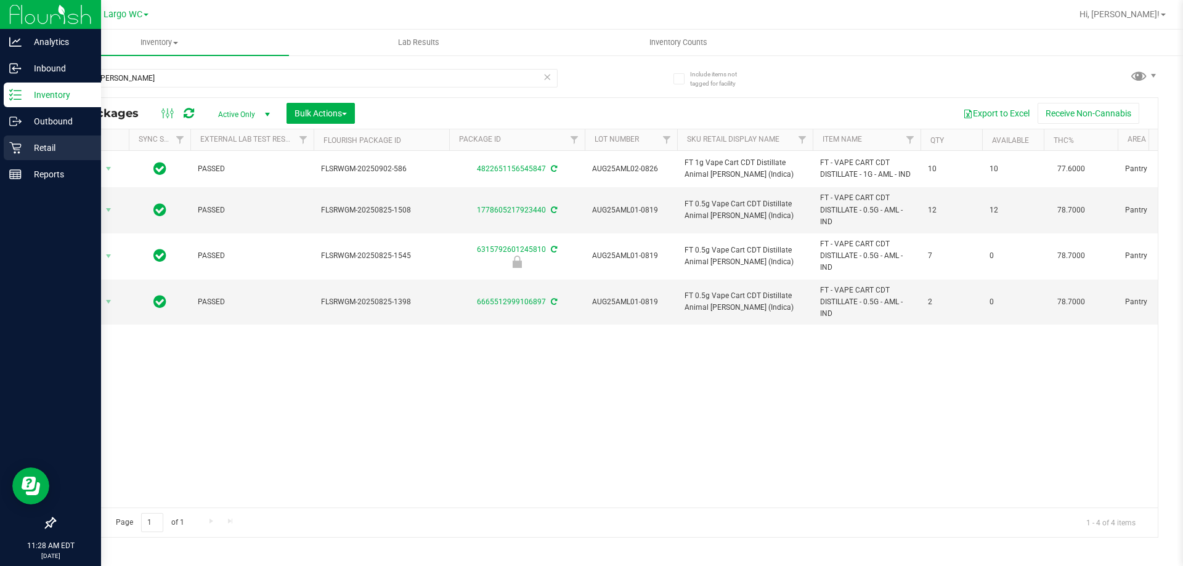
click at [16, 147] on icon at bounding box center [15, 148] width 12 height 12
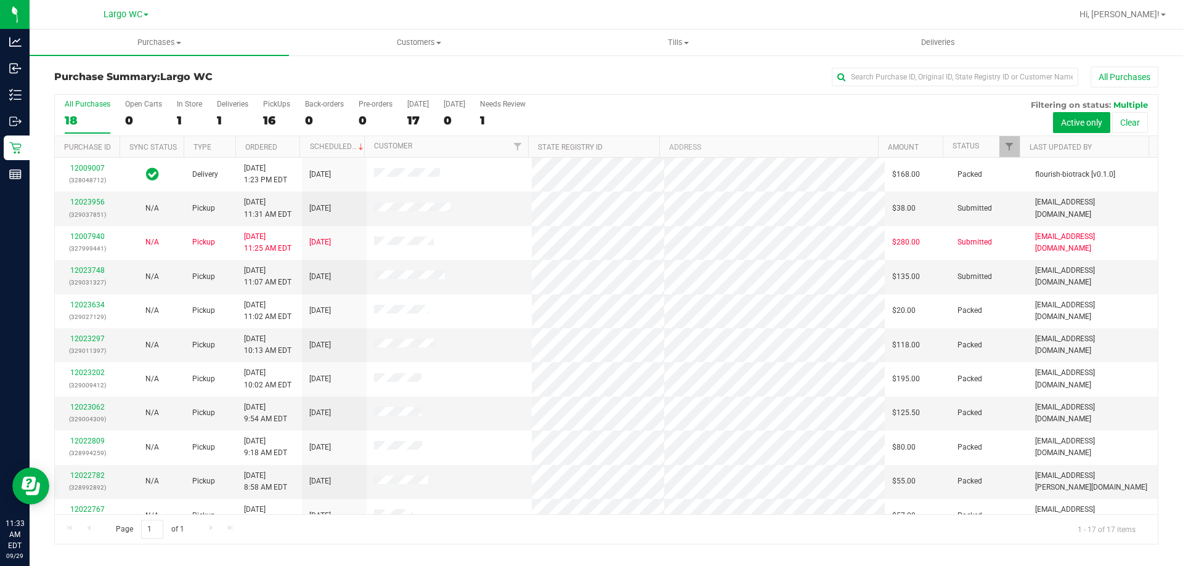
click at [457, 79] on div "All Purchases" at bounding box center [790, 77] width 736 height 21
click at [1011, 143] on span "Filter" at bounding box center [1009, 147] width 10 height 10
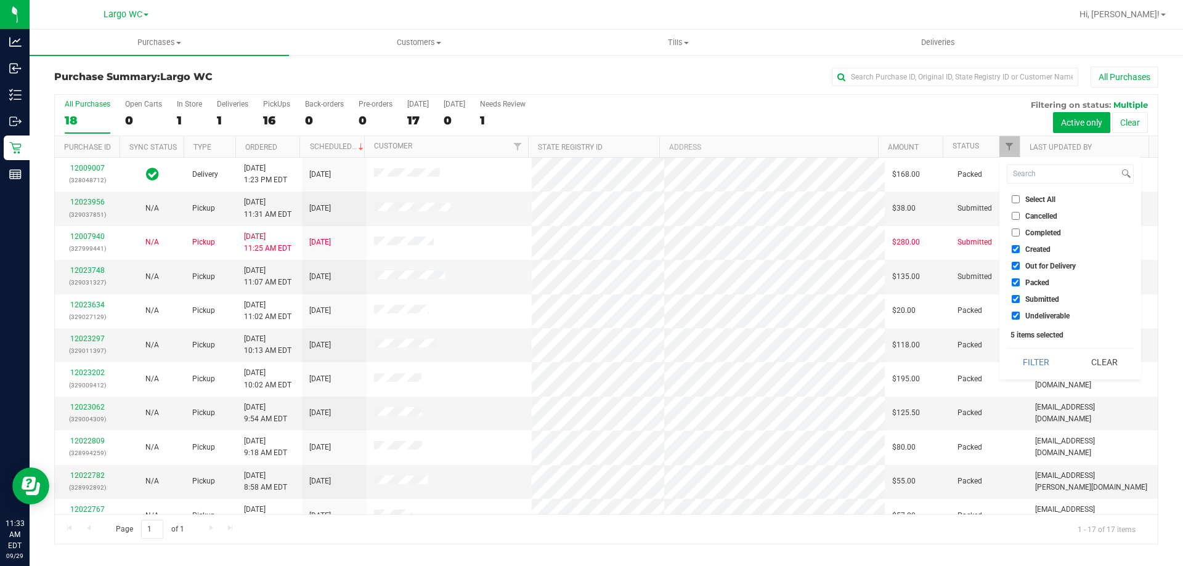
click at [1032, 249] on span "Created" at bounding box center [1037, 249] width 25 height 7
click at [1019, 249] on input "Created" at bounding box center [1015, 249] width 8 height 8
checkbox input "false"
click at [1035, 268] on span "Out for Delivery" at bounding box center [1050, 265] width 51 height 7
click at [1019, 268] on input "Out for Delivery" at bounding box center [1015, 266] width 8 height 8
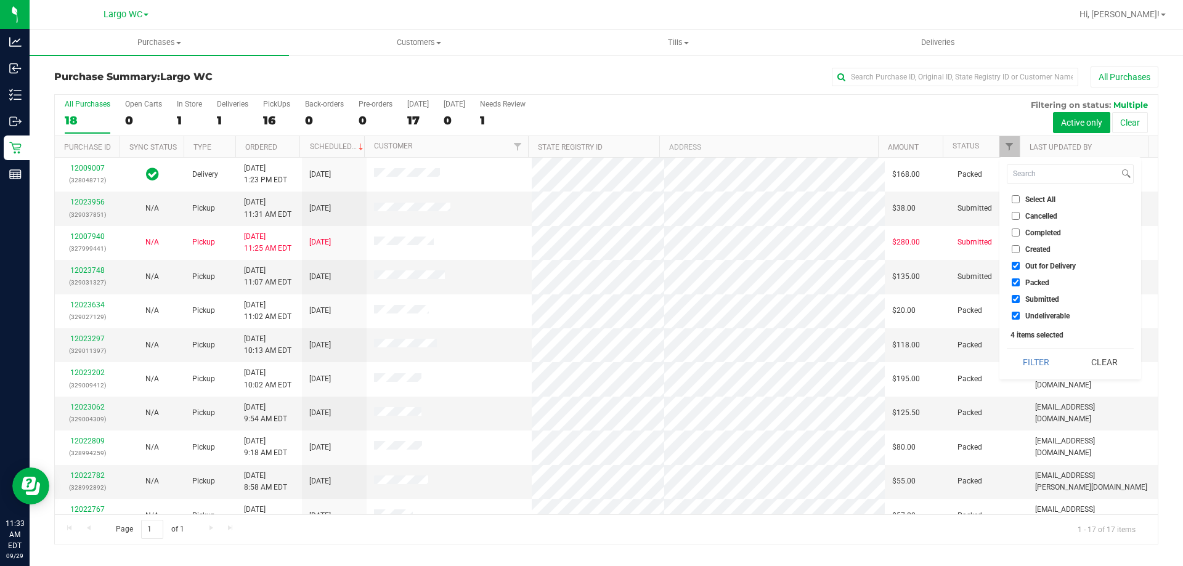
checkbox input "false"
click at [1035, 281] on span "Packed" at bounding box center [1037, 282] width 24 height 7
click at [1019, 281] on input "Packed" at bounding box center [1015, 282] width 8 height 8
checkbox input "false"
click at [1036, 317] on span "Undeliverable" at bounding box center [1047, 315] width 44 height 7
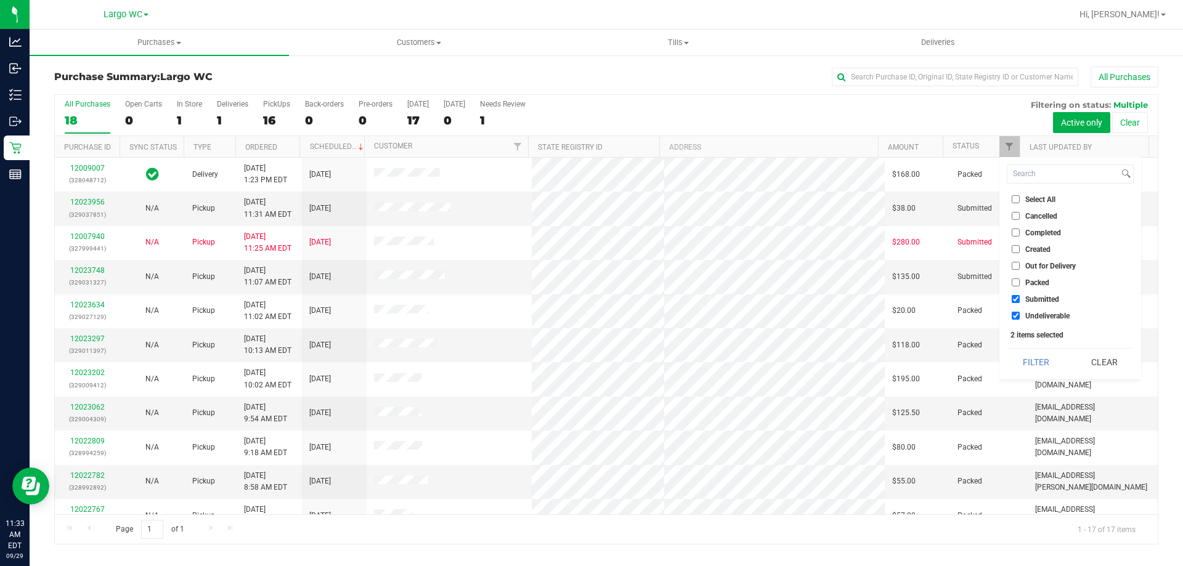
click at [1019, 317] on input "Undeliverable" at bounding box center [1015, 316] width 8 height 8
checkbox input "false"
click at [1032, 351] on button "Filter" at bounding box center [1036, 362] width 59 height 27
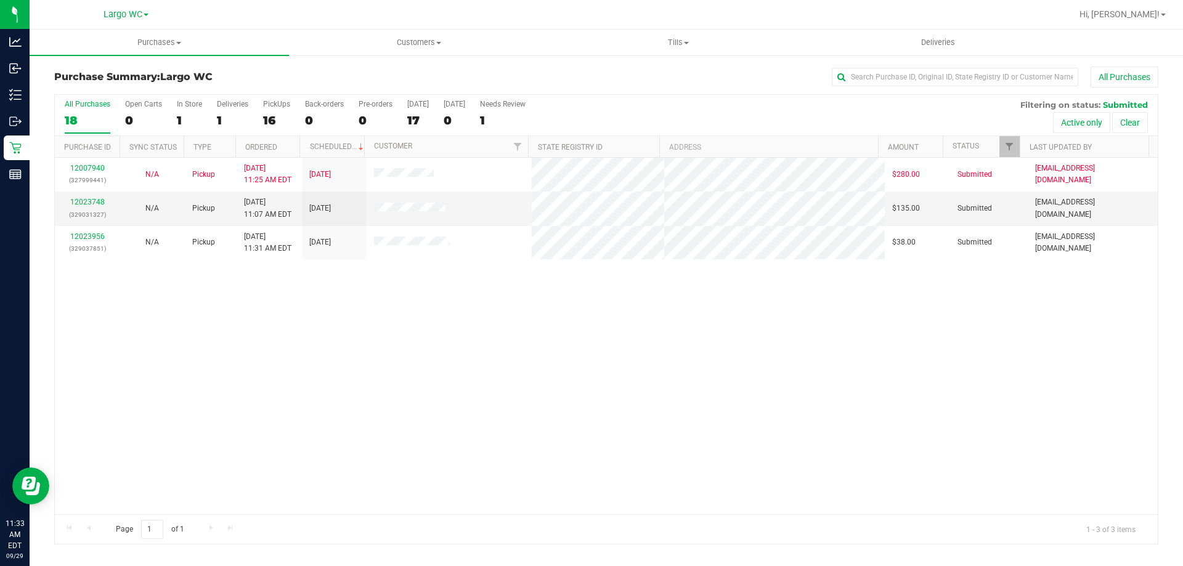
click at [646, 350] on div "12007940 (327999441) N/A Pickup [DATE] 11:25 AM EDT 9/29/2025 $280.00 Submitted…" at bounding box center [606, 336] width 1103 height 357
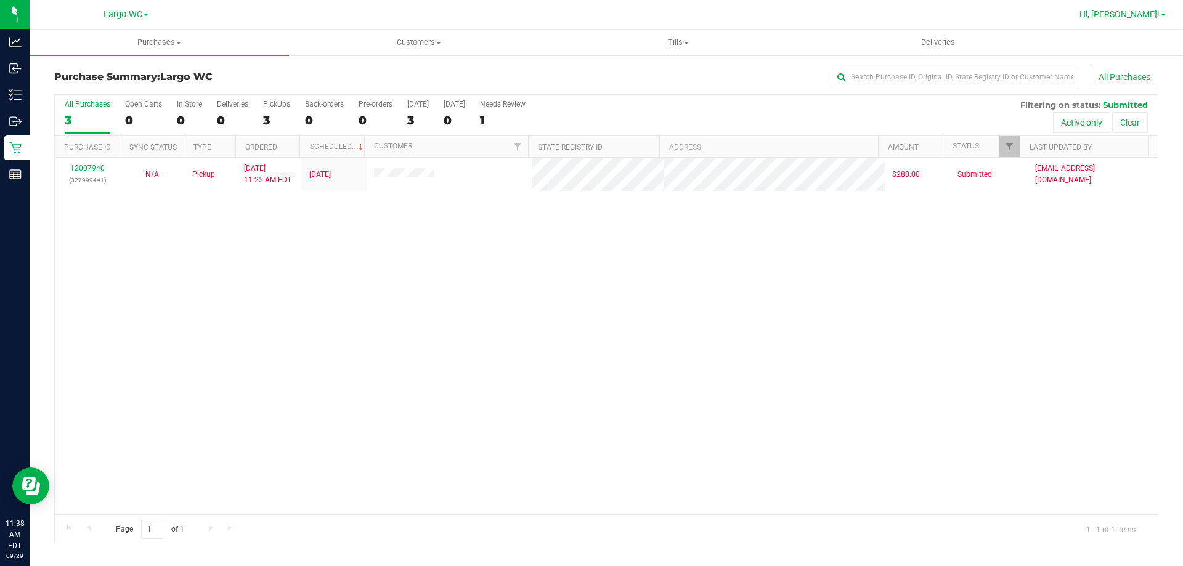
click at [1143, 18] on span "Hi, [PERSON_NAME]!" at bounding box center [1119, 14] width 80 height 10
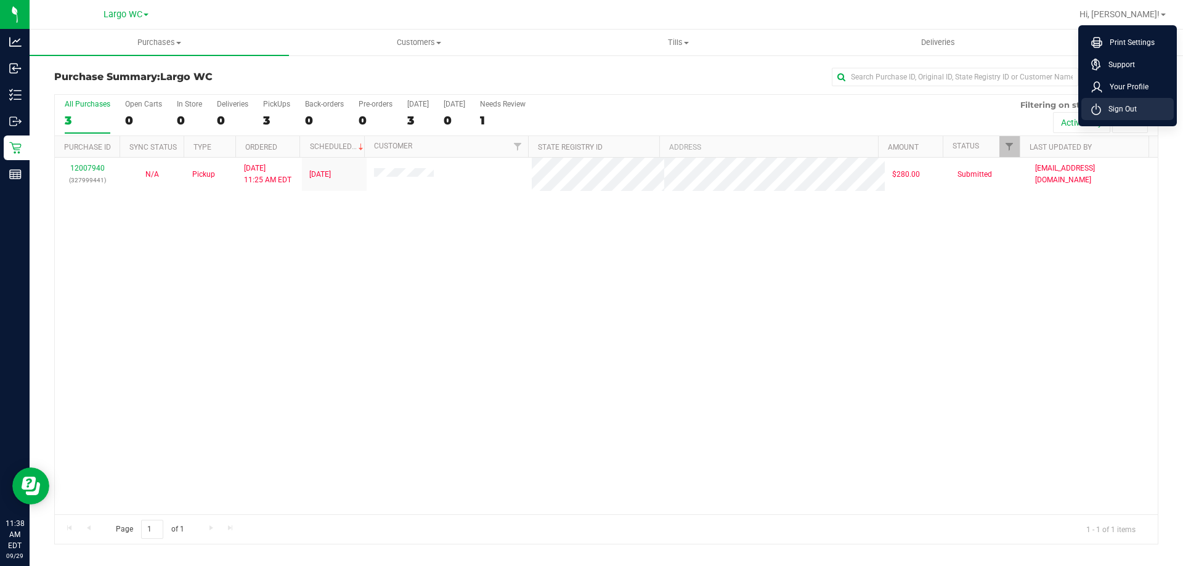
click at [1128, 110] on span "Sign Out" at bounding box center [1119, 109] width 36 height 12
